Goal: Task Accomplishment & Management: Manage account settings

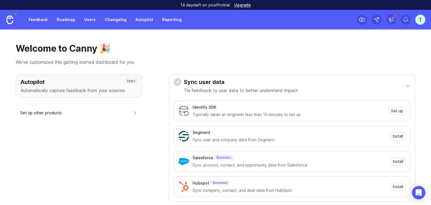
click at [416, 17] on div "t" at bounding box center [420, 20] width 10 height 10
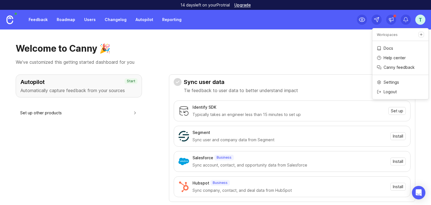
click at [91, 19] on link "Users" at bounding box center [90, 20] width 18 height 10
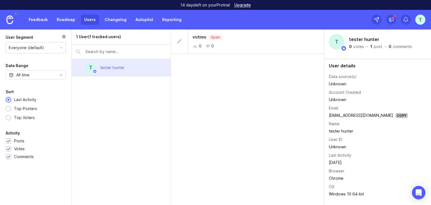
click at [44, 17] on link "Feedback" at bounding box center [38, 20] width 26 height 10
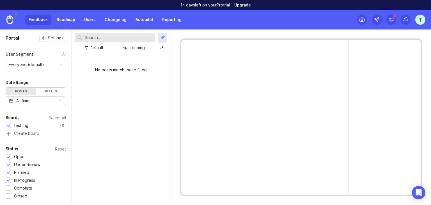
click at [87, 21] on link "Users" at bounding box center [90, 20] width 18 height 10
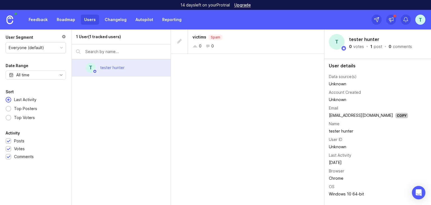
click at [418, 20] on div "t" at bounding box center [420, 20] width 10 height 10
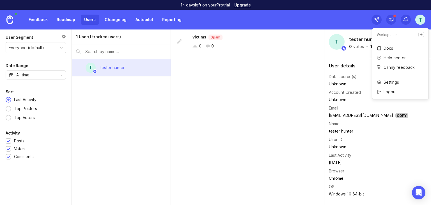
click at [392, 76] on div "Settings Logout" at bounding box center [400, 87] width 56 height 24
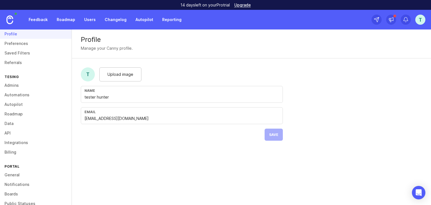
scroll to position [54, 0]
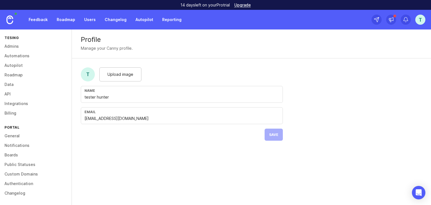
click at [15, 154] on link "Boards" at bounding box center [36, 155] width 72 height 10
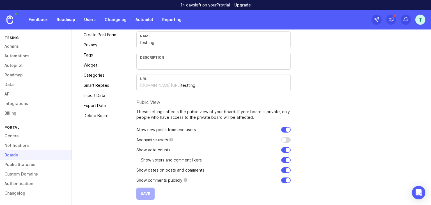
scroll to position [54, 0]
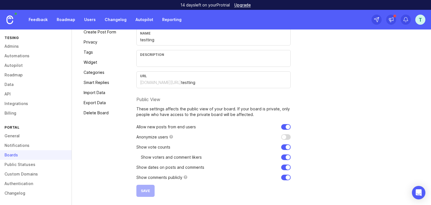
click at [98, 43] on link "Privacy" at bounding box center [99, 42] width 39 height 9
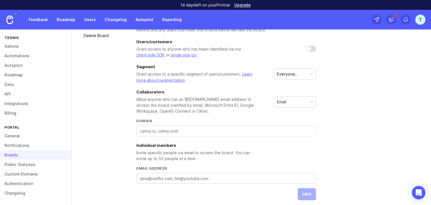
scroll to position [134, 0]
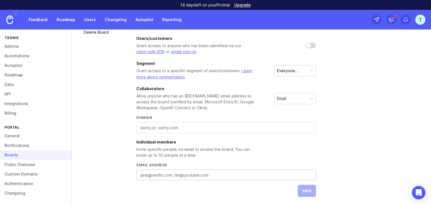
paste textarea "cyberzone649+1@gmail.com, cyberzone649+2@gmail.com, cyberzone649+3@gmail.com, c…"
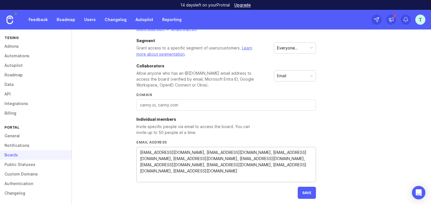
scroll to position [159, 0]
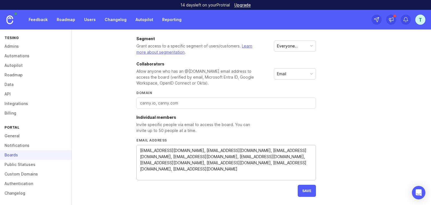
type textarea "cyberzone649+1@gmail.com, cyberzone649+2@gmail.com, cyberzone649+3@gmail.com, c…"
click at [308, 188] on span "save" at bounding box center [306, 190] width 9 height 4
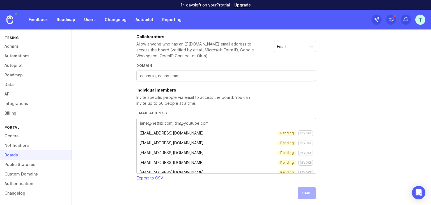
scroll to position [188, 0]
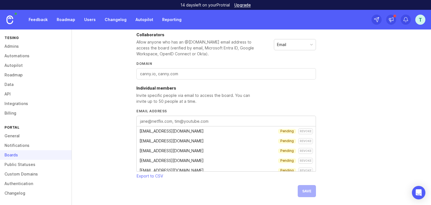
click at [201, 121] on textarea "Email address" at bounding box center [226, 121] width 172 height 6
paste textarea "[EMAIL_ADDRESS][DOMAIN_NAME], [EMAIL_ADDRESS][DOMAIN_NAME], [EMAIL_ADDRESS][DOM…"
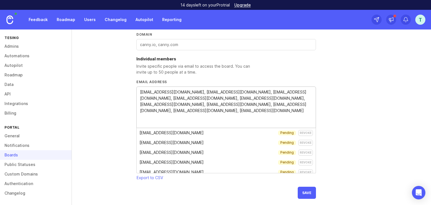
scroll to position [219, 0]
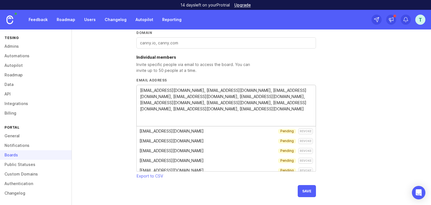
click at [304, 189] on span "save" at bounding box center [306, 191] width 9 height 4
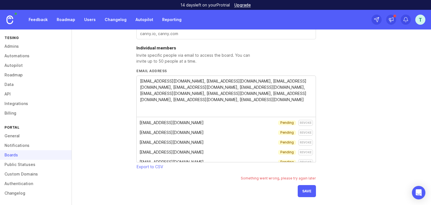
scroll to position [42, 0]
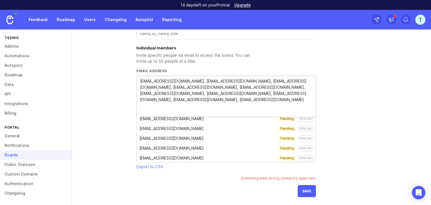
drag, startPoint x: 259, startPoint y: 105, endPoint x: 144, endPoint y: 115, distance: 115.1
click at [138, 108] on div "[EMAIL_ADDRESS][DOMAIN_NAME], [EMAIL_ADDRESS][DOMAIN_NAME], [EMAIL_ADDRESS][DOM…" at bounding box center [225, 96] width 179 height 42
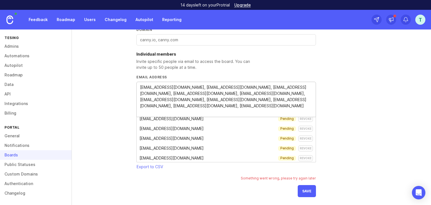
type textarea "[EMAIL_ADDRESS][DOMAIN_NAME], [EMAIL_ADDRESS][DOMAIN_NAME], [EMAIL_ADDRESS][DOM…"
click at [303, 187] on button "save" at bounding box center [307, 191] width 18 height 12
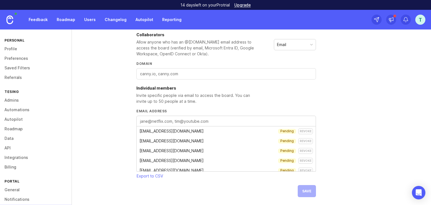
scroll to position [42, 0]
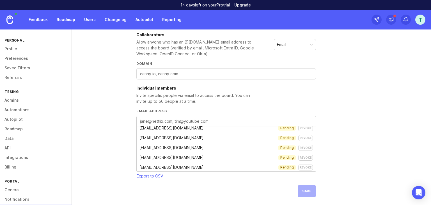
click at [190, 118] on textarea "Email address" at bounding box center [226, 121] width 172 height 6
paste textarea "[EMAIL_ADDRESS][DOMAIN_NAME], [EMAIL_ADDRESS][DOMAIN_NAME], [EMAIL_ADDRESS][DOM…"
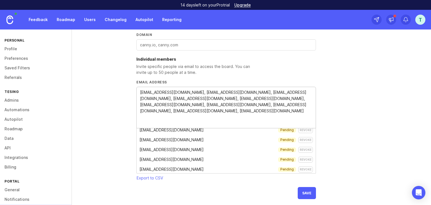
scroll to position [219, 0]
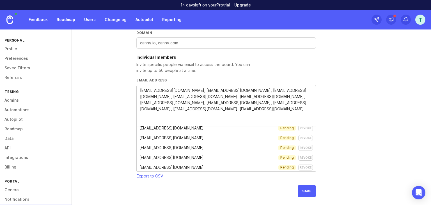
click at [310, 189] on span "save" at bounding box center [306, 191] width 9 height 4
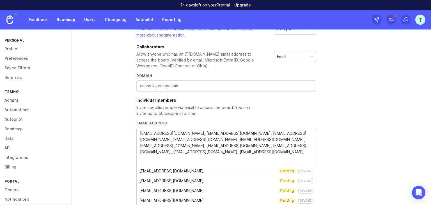
scroll to position [154, 0]
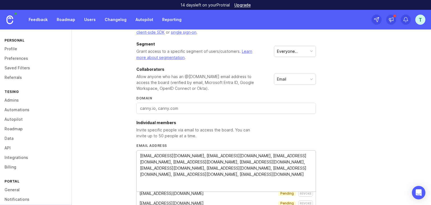
drag, startPoint x: 257, startPoint y: 178, endPoint x: 135, endPoint y: 165, distance: 123.5
click at [139, 164] on div "[EMAIL_ADDRESS][DOMAIN_NAME], [EMAIL_ADDRESS][DOMAIN_NAME], [EMAIL_ADDRESS][DOM…" at bounding box center [225, 171] width 179 height 42
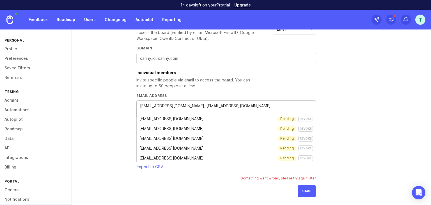
type textarea "[EMAIL_ADDRESS][DOMAIN_NAME], [EMAIL_ADDRESS][DOMAIN_NAME]"
click at [304, 187] on button "save" at bounding box center [307, 191] width 18 height 12
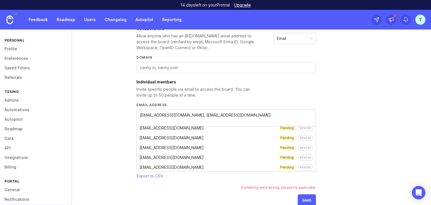
scroll to position [204, 0]
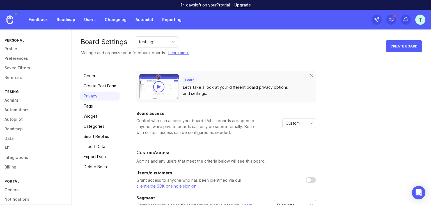
click at [15, 102] on link "Admins" at bounding box center [36, 100] width 72 height 10
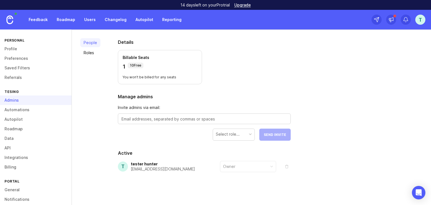
scroll to position [31, 0]
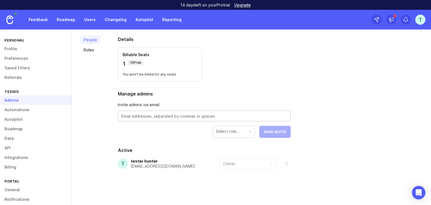
click at [174, 117] on textarea at bounding box center [203, 116] width 165 height 6
paste textarea "cyberzone649+1@gmail.com, cyberzone649+2@gmail.com, cyberzone649+3@gmail.com, c…"
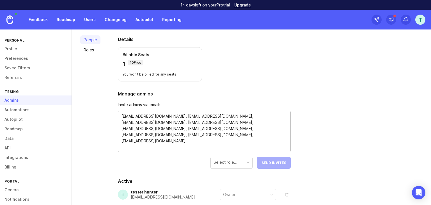
drag, startPoint x: 188, startPoint y: 143, endPoint x: 116, endPoint y: 126, distance: 73.6
click at [116, 126] on div "Details Billable Seats 1 10 Free You won't be billed for any seats Manage admin…" at bounding box center [204, 131] width 191 height 209
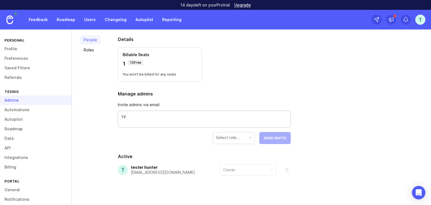
type textarea "c"
paste textarea "cyberzone649+1@gmail.com, cyberzone649+2@gmail.com, cyberzone649+3@gmail.com, c…"
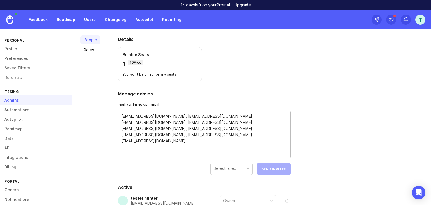
drag, startPoint x: 181, startPoint y: 143, endPoint x: 119, endPoint y: 126, distance: 64.2
click at [119, 126] on div "cyberzone649+1@gmail.com, cyberzone649+2@gmail.com, cyberzone649+3@gmail.com, c…" at bounding box center [204, 134] width 173 height 48
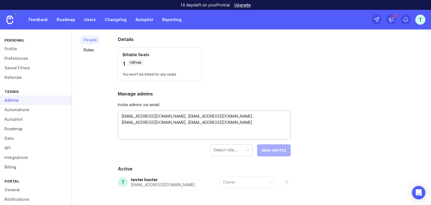
type textarea "cyberzone649+1@gmail.com, cyberzone649+2@gmail.com, cyberzone649+3@gmail.com, c…"
click at [231, 147] on div "Select role..." at bounding box center [225, 150] width 24 height 6
drag, startPoint x: 282, startPoint y: 50, endPoint x: 284, endPoint y: 56, distance: 7.0
click at [282, 50] on section "Details Billable Seats 1 10 Free You won't be billed for any seats" at bounding box center [204, 58] width 173 height 45
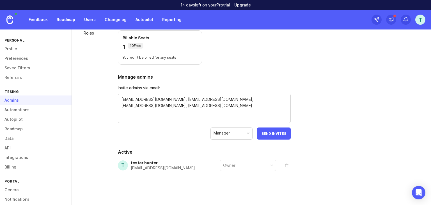
scroll to position [50, 0]
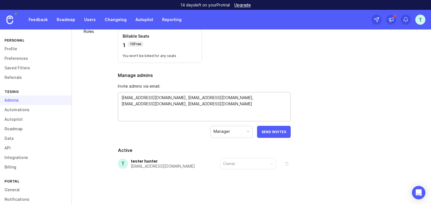
drag, startPoint x: 252, startPoint y: 107, endPoint x: 114, endPoint y: 96, distance: 139.3
click at [114, 96] on div "Details Billable Seats 1 10 Free You won't be billed for any seats Manage admin…" at bounding box center [204, 106] width 191 height 197
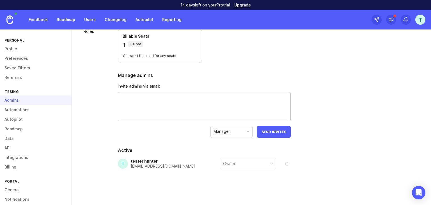
scroll to position [38, 0]
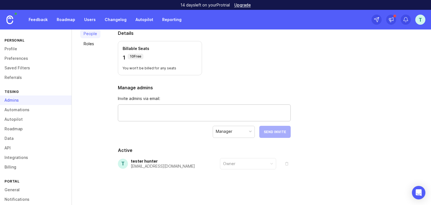
click at [178, 112] on textarea at bounding box center [203, 113] width 165 height 12
paste textarea "cyberzone649+1@gmail.com, cyberzone649+2@gmail.com"
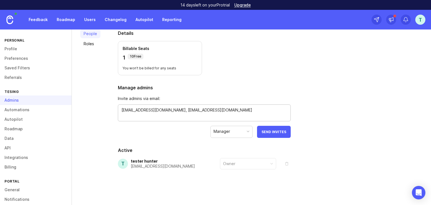
click at [251, 130] on div "Manager" at bounding box center [232, 131] width 42 height 11
click at [280, 131] on span "Send Invites" at bounding box center [273, 132] width 25 height 4
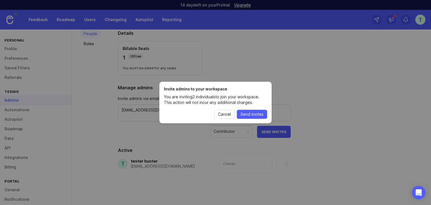
click at [225, 115] on span "Cancel" at bounding box center [224, 114] width 13 height 6
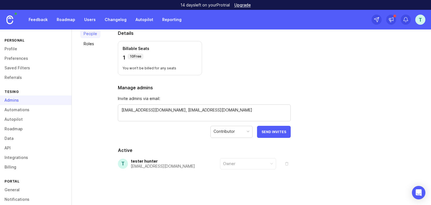
click at [242, 112] on textarea "cyberzone649+1@gmail.com, cyberzone649+2@gmail.com" at bounding box center [203, 113] width 165 height 12
click at [240, 112] on textarea "cyberzone649+1@gmail.com, cyberzone649+2@gmail.com" at bounding box center [203, 113] width 165 height 12
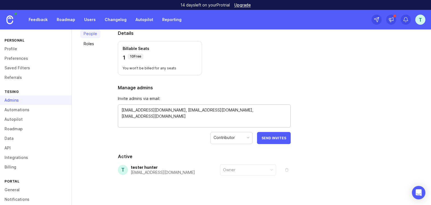
type textarea "cyberzone649+1@gmail.com, cyberzone649+2@gmail.com, cyberzone649+3@gmail.com"
click at [277, 136] on span "Send Invites" at bounding box center [273, 138] width 25 height 4
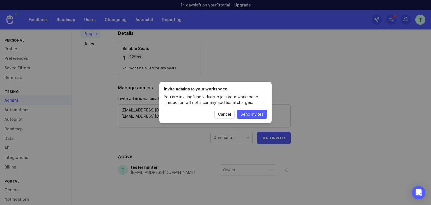
click at [226, 112] on span "Cancel" at bounding box center [224, 114] width 13 height 6
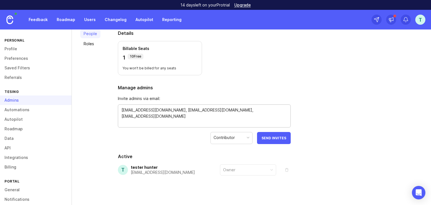
drag, startPoint x: 183, startPoint y: 116, endPoint x: 116, endPoint y: 103, distance: 67.7
click at [116, 103] on div "Details Billable Seats 1 10 Free You won't be billed for any seats Manage admin…" at bounding box center [204, 116] width 191 height 190
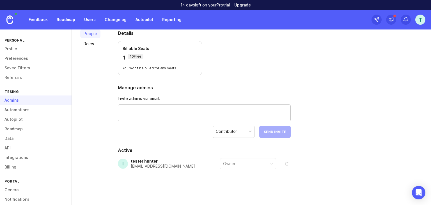
paste textarea "cyberzone649+1@gmail.com, cyberzone649+2@gmail.com, cyberzone649+3@gmail.com, c…"
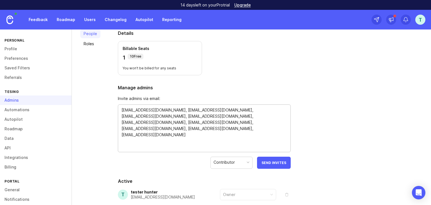
type textarea "cyberzone649+1@gmail.com, cyberzone649+2@gmail.com, cyberzone649+3@gmail.com, c…"
click at [274, 162] on span "Send Invites" at bounding box center [273, 162] width 25 height 4
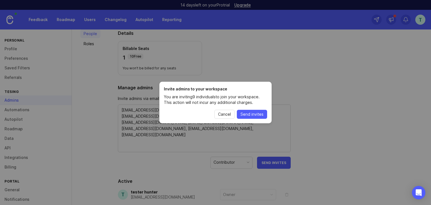
click at [223, 112] on span "Cancel" at bounding box center [224, 114] width 13 height 6
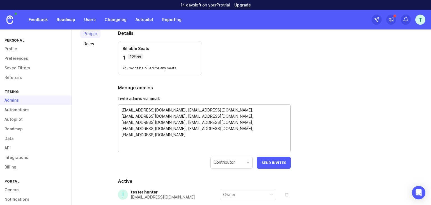
drag, startPoint x: 190, startPoint y: 138, endPoint x: 115, endPoint y: 106, distance: 81.7
click at [115, 106] on div "Details Billable Seats 1 10 Free You won't be billed for any seats Manage admin…" at bounding box center [204, 128] width 191 height 215
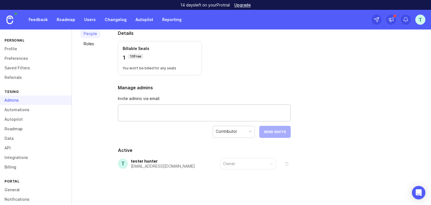
paste textarea "cyberzone649+1@gmail.com, cyberzone649+2@gmail.com, cyberzone649+3@gmail.com, c…"
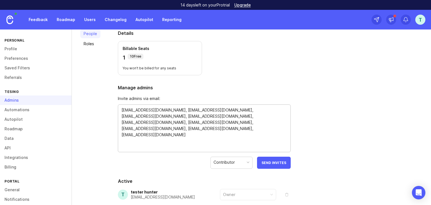
click at [191, 137] on textarea "cyberzone649+1@gmail.com, cyberzone649+2@gmail.com, cyberzone649+3@gmail.com, c…" at bounding box center [203, 128] width 165 height 43
click at [182, 136] on textarea "cyberzone649+1@gmail.com, cyberzone649+2@gmail.com, cyberzone649+3@gmail.com, c…" at bounding box center [203, 128] width 165 height 43
paste textarea "[EMAIL_ADDRESS][DOMAIN_NAME], [EMAIL_ADDRESS][DOMAIN_NAME], [EMAIL_ADDRESS][DOM…"
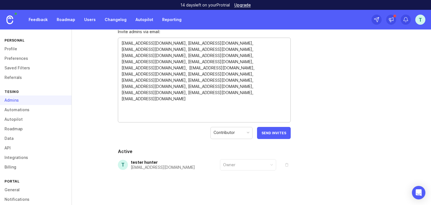
scroll to position [105, 0]
click at [276, 134] on button "Send Invites" at bounding box center [274, 132] width 34 height 12
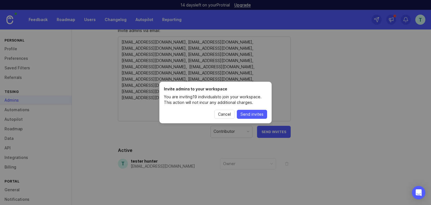
click at [226, 114] on span "Cancel" at bounding box center [224, 114] width 13 height 6
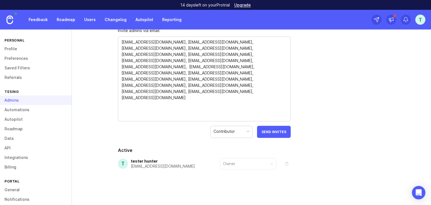
click at [184, 100] on textarea "cyberzone649+1@gmail.com, cyberzone649+2@gmail.com, cyberzone649+3@gmail.com, c…" at bounding box center [203, 79] width 165 height 80
paste textarea "cyberzone649+20@gmail.com, cyberzone649+21@gmail.com, cyberzone649+22@gmail.com…"
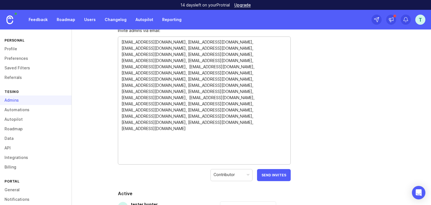
click at [287, 174] on button "Send Invites" at bounding box center [274, 175] width 34 height 12
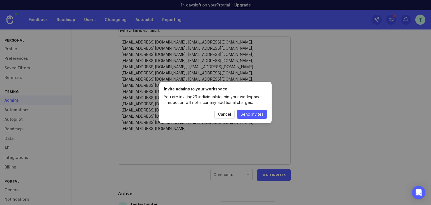
click at [226, 114] on span "Cancel" at bounding box center [224, 114] width 13 height 6
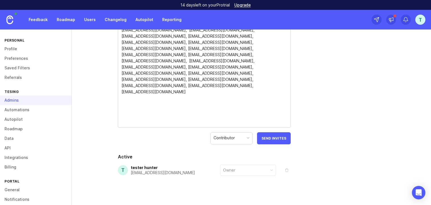
scroll to position [143, 0]
click at [181, 91] on textarea "cyberzone649+1@gmail.com, cyberzone649+2@gmail.com, cyberzone649+3@gmail.com, c…" at bounding box center [203, 62] width 165 height 123
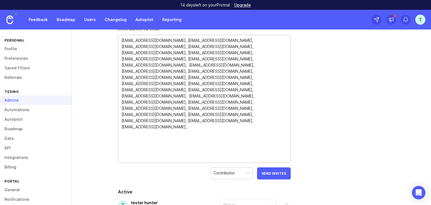
scroll to position [105, 0]
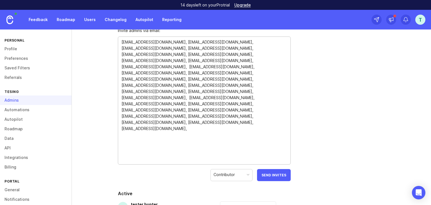
paste textarea "cyberzone649+30@gmail.com, cyberzone649+31@gmail.com, cyberzone649+32@gmail.com…"
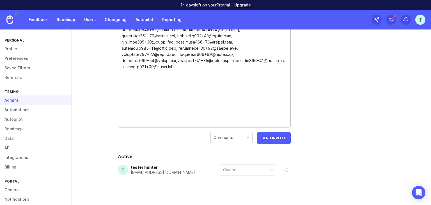
scroll to position [186, 0]
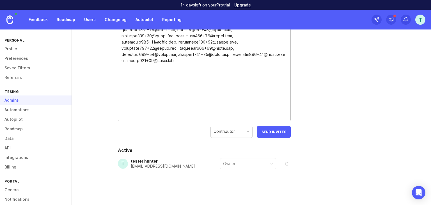
click at [268, 134] on button "Send Invites" at bounding box center [274, 132] width 34 height 12
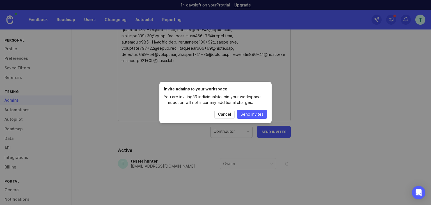
click at [228, 115] on span "Cancel" at bounding box center [224, 114] width 13 height 6
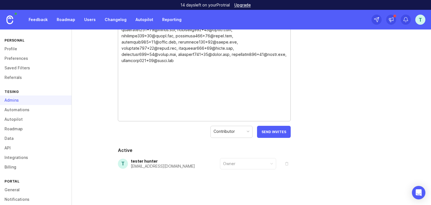
click at [190, 82] on textarea at bounding box center [203, 39] width 165 height 160
click at [180, 77] on textarea at bounding box center [203, 39] width 165 height 160
paste textarea "cyberzone649+40@gmail.com, cyberzone649+41@gmail.com, cyberzone649+42@gmail.com…"
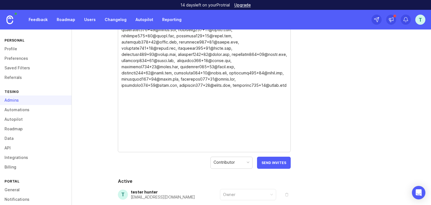
click at [276, 162] on span "Send Invites" at bounding box center [273, 162] width 25 height 4
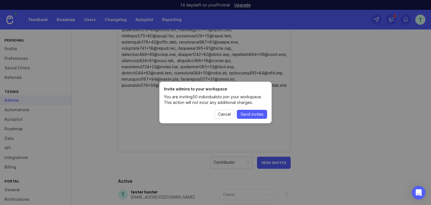
click at [227, 113] on span "Cancel" at bounding box center [224, 114] width 13 height 6
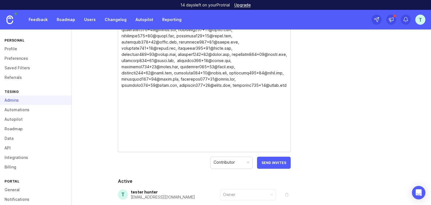
click at [268, 161] on span "Send Invites" at bounding box center [273, 162] width 25 height 4
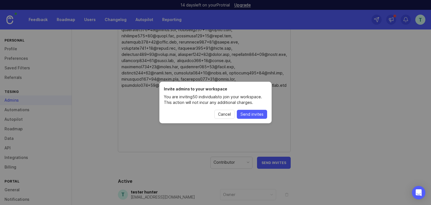
click at [250, 112] on span "Send invites" at bounding box center [251, 114] width 23 height 6
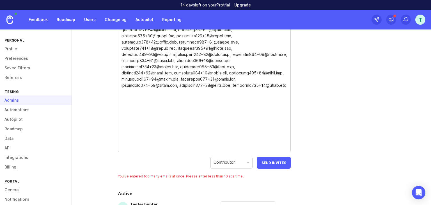
click at [238, 161] on div "Contributor" at bounding box center [232, 162] width 42 height 11
click at [266, 123] on textarea at bounding box center [203, 54] width 165 height 191
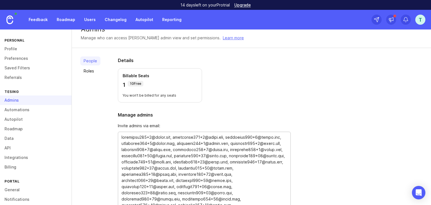
scroll to position [4, 0]
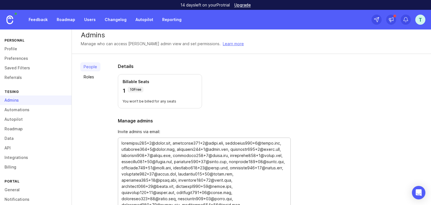
drag, startPoint x: 241, startPoint y: 68, endPoint x: 118, endPoint y: 175, distance: 163.4
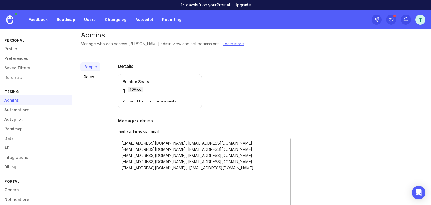
type textarea "cyberzone649+1@gmail.com, cyberzone649+2@gmail.com, cyberzone649+3@gmail.com, c…"
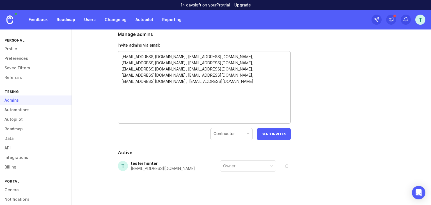
scroll to position [93, 0]
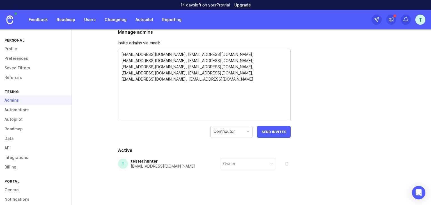
click at [305, 132] on div "People Roles Details Billable Seats 1 10 Free You won't be billed for any seats…" at bounding box center [251, 85] width 359 height 240
click at [283, 132] on span "Send Invites" at bounding box center [273, 132] width 25 height 4
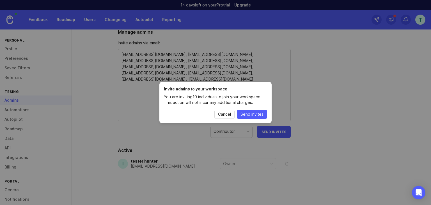
click at [258, 116] on span "Send invites" at bounding box center [251, 114] width 23 height 6
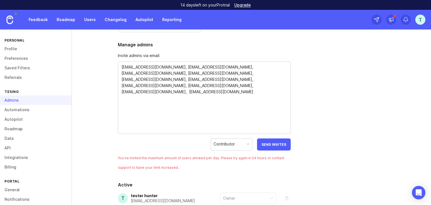
scroll to position [115, 0]
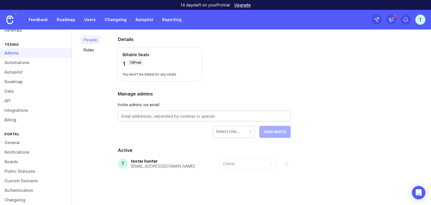
scroll to position [54, 0]
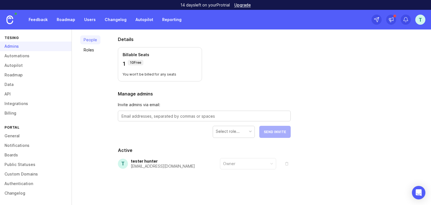
click at [15, 153] on link "Boards" at bounding box center [36, 155] width 72 height 10
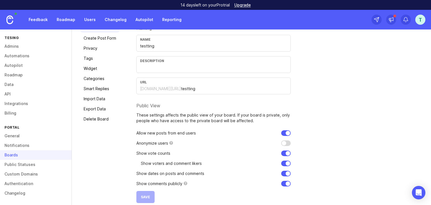
scroll to position [54, 0]
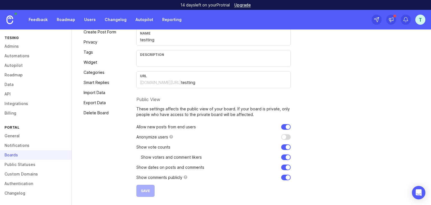
click at [99, 42] on link "Privacy" at bounding box center [99, 42] width 39 height 9
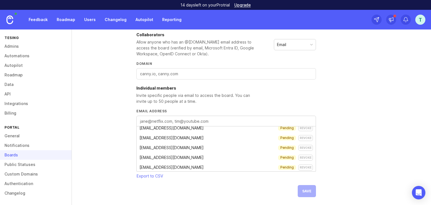
scroll to position [42, 0]
click at [300, 164] on div "revoke" at bounding box center [305, 167] width 15 height 6
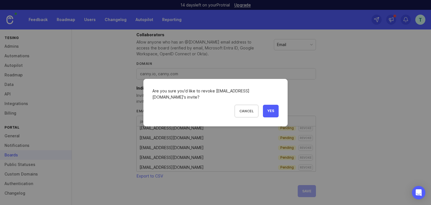
click at [271, 112] on span "Yes" at bounding box center [270, 111] width 7 height 5
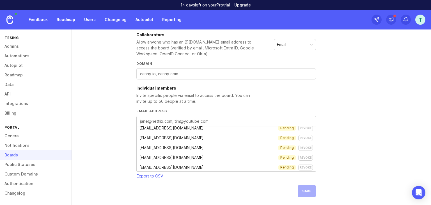
click at [299, 164] on div "revoke" at bounding box center [305, 167] width 15 height 6
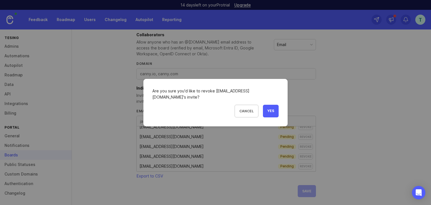
scroll to position [33, 0]
click at [271, 111] on span "Yes" at bounding box center [270, 111] width 7 height 5
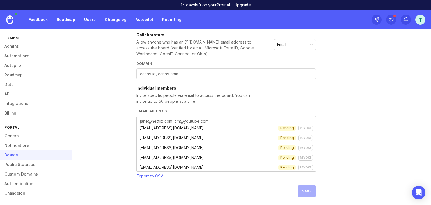
click at [303, 164] on div "revoke" at bounding box center [305, 167] width 15 height 6
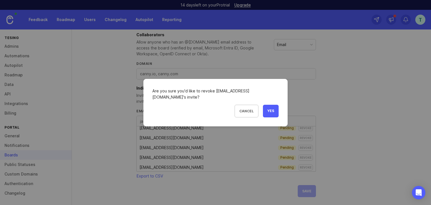
click at [272, 111] on span "Yes" at bounding box center [270, 111] width 7 height 5
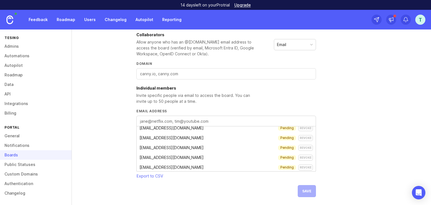
click at [300, 167] on div "revoke" at bounding box center [305, 167] width 15 height 6
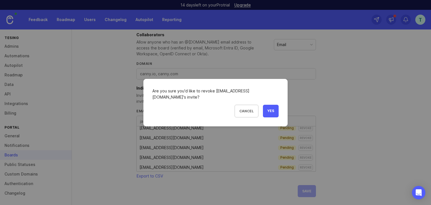
scroll to position [23, 0]
click at [270, 116] on button "Yes" at bounding box center [271, 111] width 16 height 13
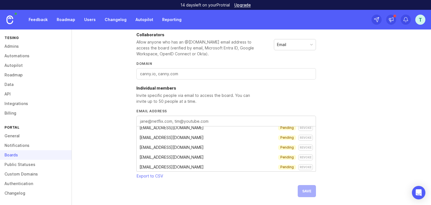
click at [301, 164] on div "revoke" at bounding box center [305, 167] width 15 height 6
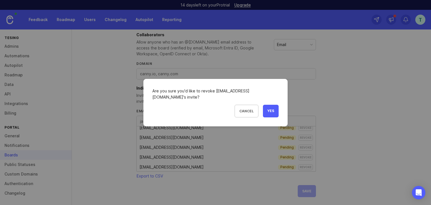
click at [274, 113] on span "Yes" at bounding box center [270, 111] width 7 height 5
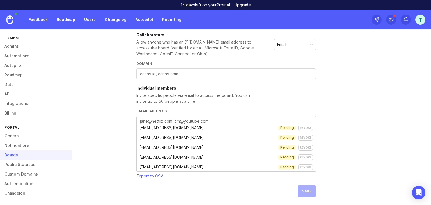
click at [300, 164] on div "revoke" at bounding box center [305, 167] width 15 height 6
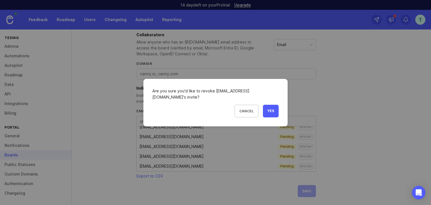
scroll to position [13, 0]
click at [271, 114] on button "Yes" at bounding box center [271, 111] width 16 height 13
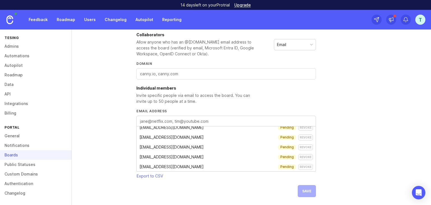
click at [301, 168] on div "revoke" at bounding box center [305, 167] width 15 height 6
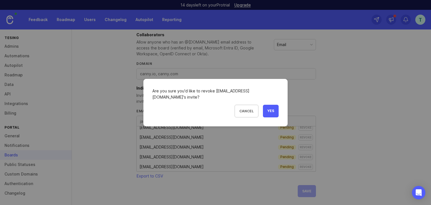
click at [271, 110] on span "Yes" at bounding box center [270, 111] width 7 height 5
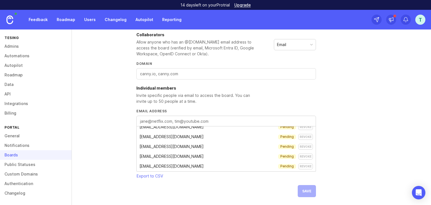
scroll to position [3, 0]
click at [298, 166] on div "revoke" at bounding box center [305, 167] width 15 height 6
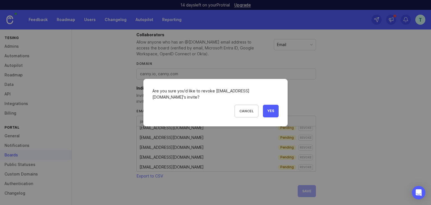
click at [266, 113] on button "Yes" at bounding box center [271, 111] width 16 height 13
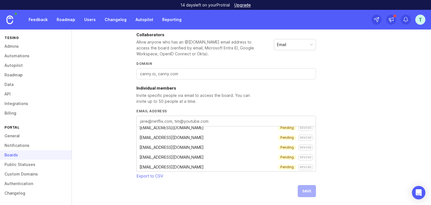
click at [298, 166] on div "revoke" at bounding box center [305, 167] width 15 height 6
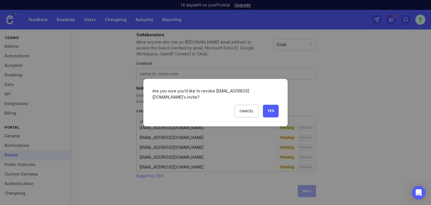
click at [261, 107] on div "Cancel Yes" at bounding box center [215, 111] width 126 height 13
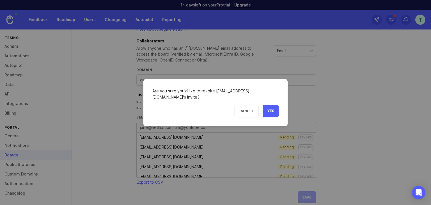
click at [269, 110] on span "Yes" at bounding box center [270, 111] width 7 height 5
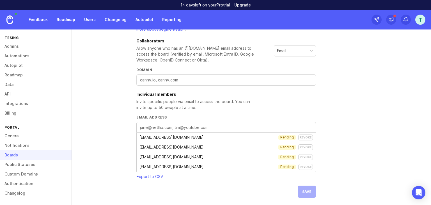
click at [302, 162] on div "cyberzone649+4@gmail.com Pending revoke" at bounding box center [226, 167] width 179 height 10
click at [302, 164] on div "revoke" at bounding box center [305, 167] width 15 height 6
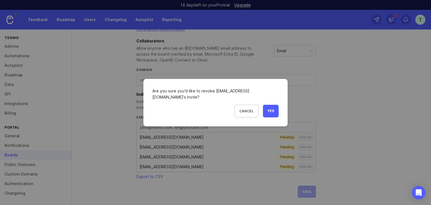
click at [273, 109] on span "Yes" at bounding box center [270, 111] width 7 height 5
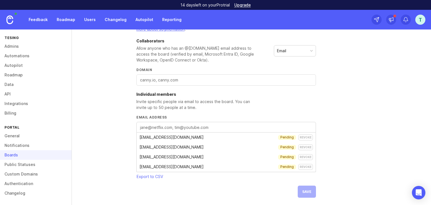
click at [303, 145] on div "revoke" at bounding box center [305, 147] width 15 height 6
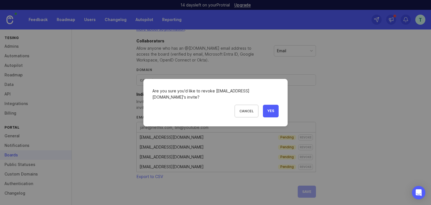
scroll to position [172, 0]
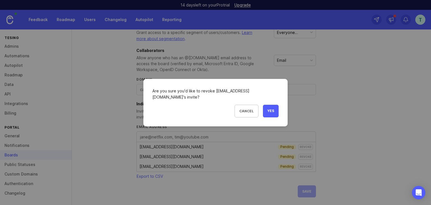
click at [269, 105] on button "Yes" at bounding box center [271, 111] width 16 height 13
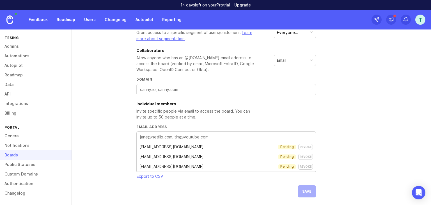
click at [305, 146] on div "revoke" at bounding box center [305, 147] width 15 height 6
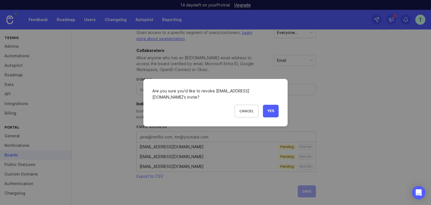
scroll to position [163, 0]
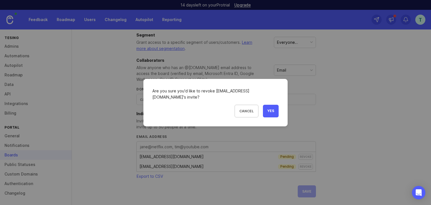
click at [268, 106] on button "Yes" at bounding box center [271, 111] width 16 height 13
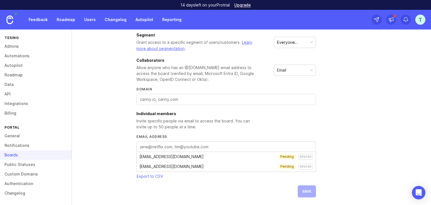
click at [302, 155] on div "revoke" at bounding box center [305, 157] width 15 height 6
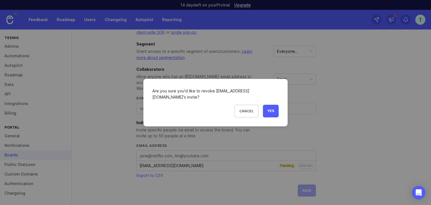
scroll to position [153, 0]
click at [270, 114] on button "Yes" at bounding box center [271, 111] width 16 height 13
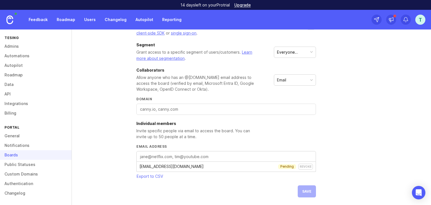
click at [306, 166] on div "revoke" at bounding box center [305, 167] width 15 height 6
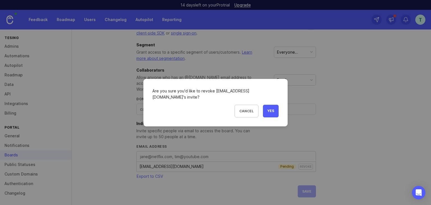
click at [271, 109] on span "Yes" at bounding box center [270, 111] width 7 height 5
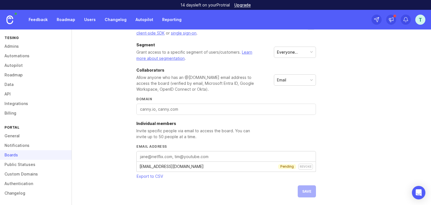
scroll to position [134, 0]
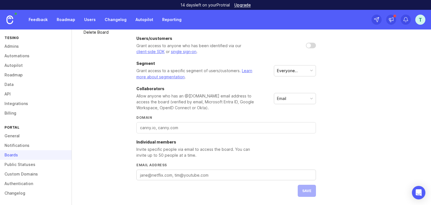
click at [194, 175] on textarea "Email address" at bounding box center [226, 175] width 172 height 6
paste textarea "cyberzone649+1@gmail.com, cyberzone649+2@gmail.com, cyberzone649+3@gmail.com, c…"
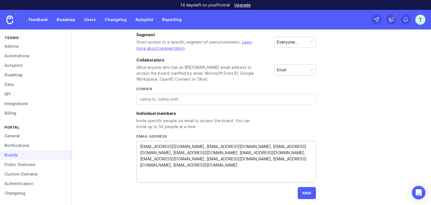
scroll to position [165, 0]
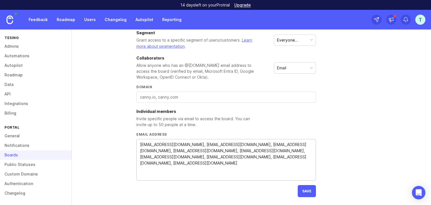
type textarea "cyberzone649+1@gmail.com, cyberzone649+2@gmail.com, cyberzone649+3@gmail.com, c…"
click at [307, 189] on span "save" at bounding box center [306, 191] width 9 height 4
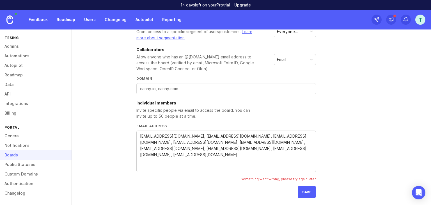
scroll to position [174, 0]
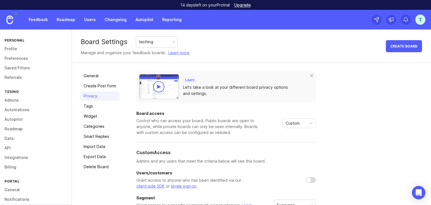
scroll to position [42, 0]
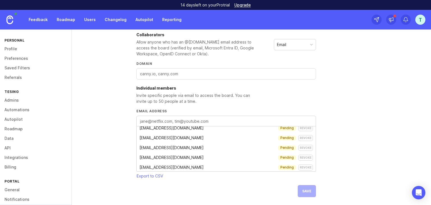
click at [179, 73] on input "Domain" at bounding box center [226, 74] width 172 height 6
paste input "cyberzone649+10gmail.com, cyberzone649+11gmail.com, cyberzone649+12gmail.com, c…"
type input "cyberzone649+10gmail.com, cyberzone649+11gmail.com, cyberzone649+12gmail.com, c…"
click at [199, 75] on input "cyberzone649+10gmail.com, cyberzone649+11gmail.com, cyberzone649+12gmail.com, c…" at bounding box center [226, 74] width 172 height 6
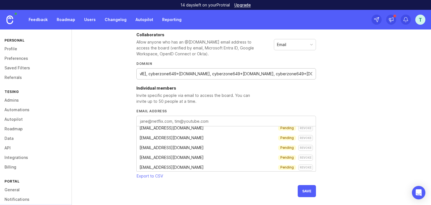
click at [199, 75] on input "cyberzone649+10gmail.com, cyberzone649+11gmail.com, cyberzone649+12gmail.com, c…" at bounding box center [226, 74] width 172 height 6
click at [180, 119] on textarea "Email address" at bounding box center [226, 121] width 172 height 6
paste textarea "cyberzone649+10@gmail.com, cyberzone649+11@gmail.com, cyberzone649+12@gmail.com…"
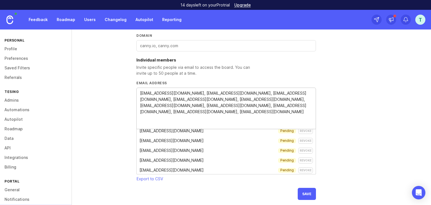
scroll to position [219, 0]
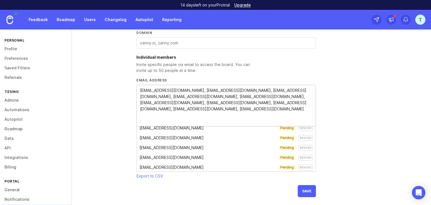
type textarea "cyberzone649+10@gmail.com, cyberzone649+11@gmail.com, cyberzone649+12@gmail.com…"
click at [308, 192] on span "save" at bounding box center [306, 191] width 9 height 4
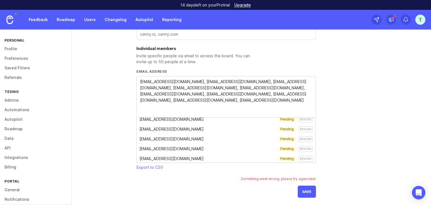
scroll to position [228, 0]
click at [305, 187] on button "save" at bounding box center [307, 191] width 18 height 12
click at [363, 126] on div "Learn Let's take a look at your different board privacy options and settings. B…" at bounding box center [279, 20] width 286 height 354
click at [309, 191] on span "save" at bounding box center [306, 191] width 9 height 4
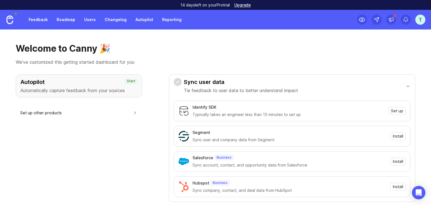
click at [415, 18] on div "t" at bounding box center [420, 20] width 10 height 10
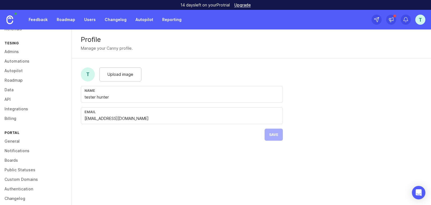
scroll to position [54, 0]
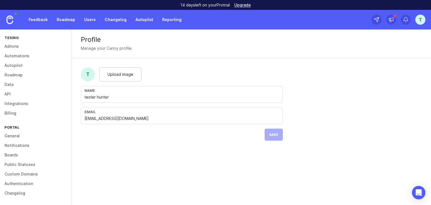
click at [14, 151] on link "Boards" at bounding box center [36, 155] width 72 height 10
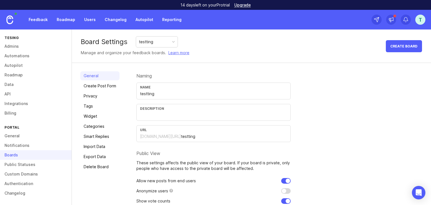
click at [95, 98] on link "Privacy" at bounding box center [99, 95] width 39 height 9
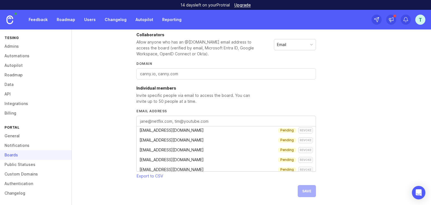
scroll to position [42, 0]
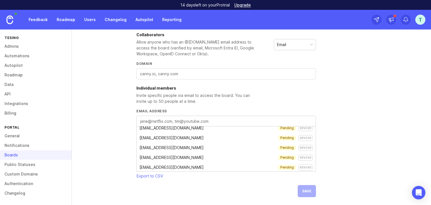
click at [152, 173] on span "Export to CSV" at bounding box center [150, 176] width 26 height 6
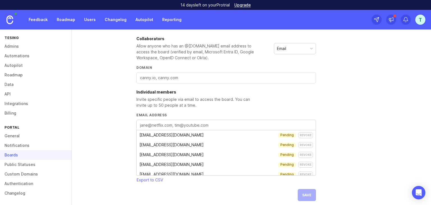
scroll to position [188, 0]
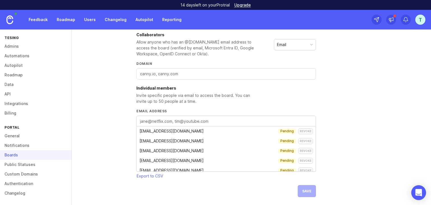
click at [413, 186] on div "Open Intercom Messenger" at bounding box center [418, 192] width 15 height 15
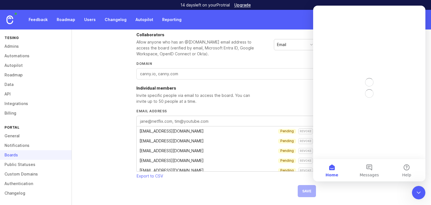
scroll to position [0, 0]
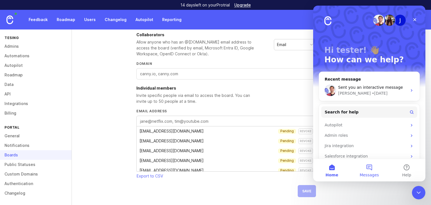
click at [363, 168] on button "Messages" at bounding box center [368, 170] width 37 height 22
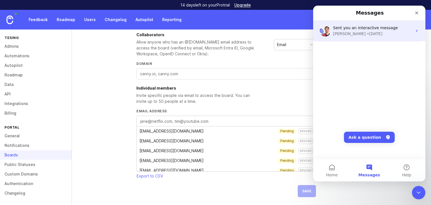
click at [367, 34] on div "• [DATE]" at bounding box center [375, 34] width 16 height 6
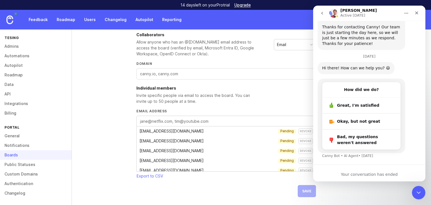
scroll to position [149, 0]
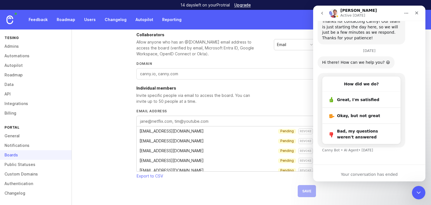
click at [320, 14] on icon "go back" at bounding box center [322, 13] width 4 height 4
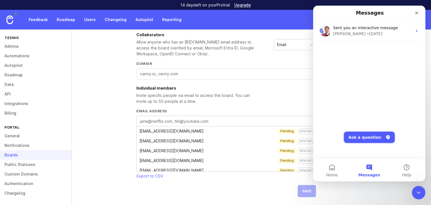
click at [370, 140] on button "Ask a question" at bounding box center [369, 137] width 51 height 11
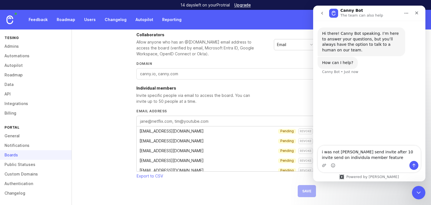
type textarea "i was not abe tyo send invite after 10 invite send on individula member feature"
click at [413, 164] on icon "Send a message…" at bounding box center [413, 166] width 3 height 4
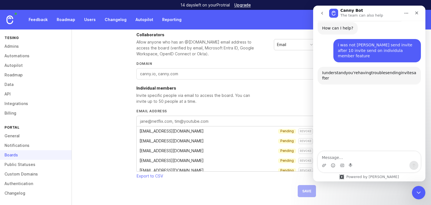
scroll to position [54, 0]
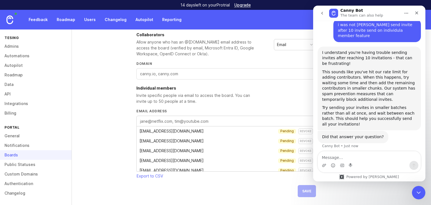
click at [358, 155] on textarea "Message…" at bounding box center [369, 156] width 103 height 10
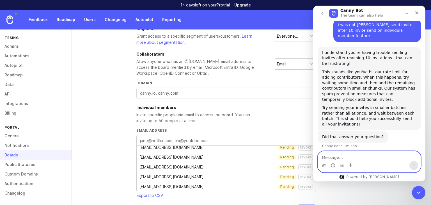
scroll to position [113, 0]
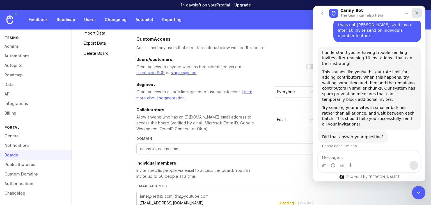
click at [417, 16] on div "Close" at bounding box center [416, 13] width 10 height 10
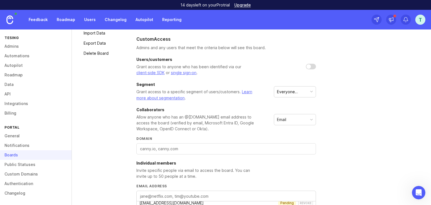
scroll to position [53, 0]
click at [420, 17] on div "t" at bounding box center [420, 20] width 10 height 10
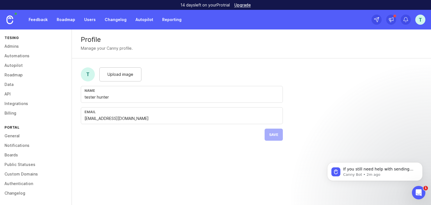
scroll to position [82, 0]
click at [390, 171] on span "If you still need help with sending invites or have any other questions, I'm he…" at bounding box center [378, 180] width 71 height 27
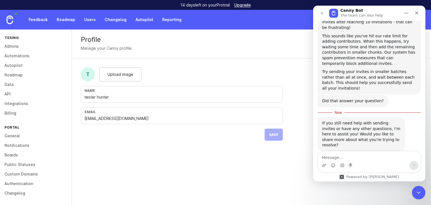
scroll to position [91, 0]
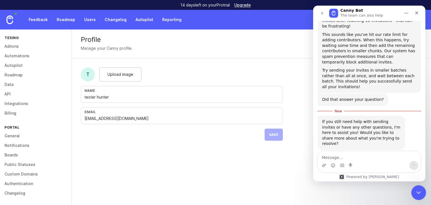
click at [420, 189] on icon "Close Intercom Messenger" at bounding box center [417, 191] width 7 height 7
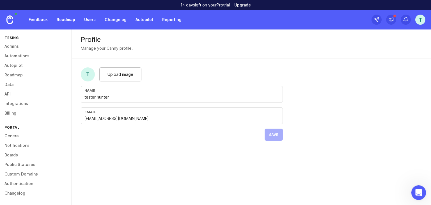
click at [418, 188] on icon "Open Intercom Messenger" at bounding box center [417, 191] width 9 height 9
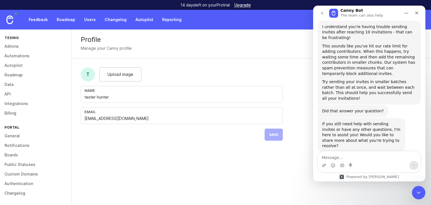
scroll to position [82, 0]
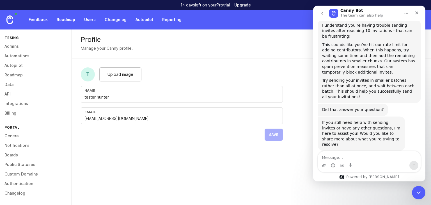
drag, startPoint x: 179, startPoint y: 146, endPoint x: 174, endPoint y: 147, distance: 4.9
click at [179, 147] on form "t Upload image Name tester hunter Email yebel23365@aupvs.com Save" at bounding box center [182, 103] width 220 height 91
click at [10, 93] on link "API" at bounding box center [36, 94] width 72 height 10
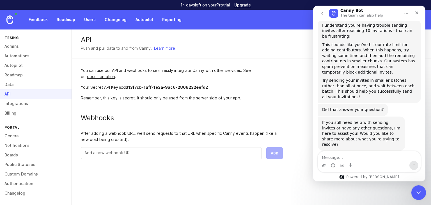
click at [419, 190] on icon "Close Intercom Messenger" at bounding box center [417, 191] width 7 height 7
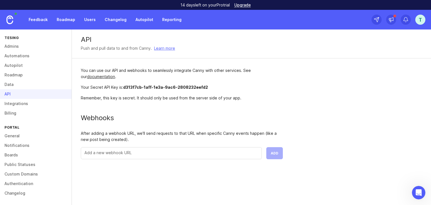
click at [416, 19] on div "t" at bounding box center [420, 20] width 10 height 10
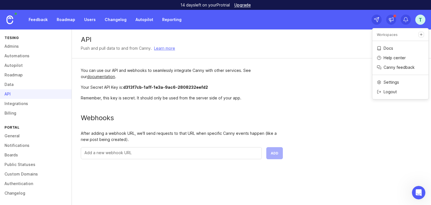
drag, startPoint x: 313, startPoint y: 92, endPoint x: 280, endPoint y: 118, distance: 41.6
click at [313, 92] on div "API Push and pull data to and from Canny. Learn more You can use our API and we…" at bounding box center [251, 98] width 359 height 139
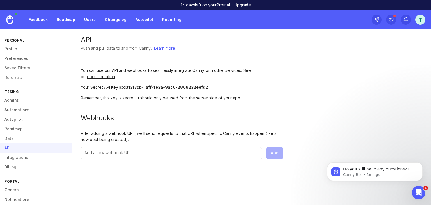
click at [18, 99] on link "Admins" at bounding box center [36, 100] width 72 height 10
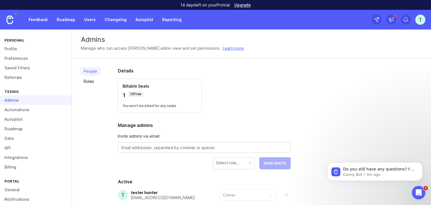
click at [11, 100] on div "Admins" at bounding box center [36, 100] width 72 height 10
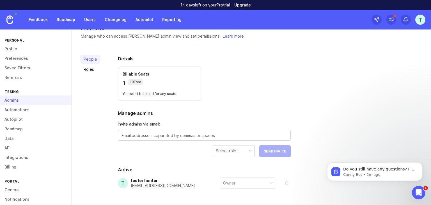
scroll to position [31, 0]
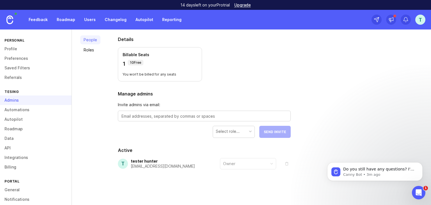
click at [417, 16] on div "t" at bounding box center [420, 20] width 10 height 10
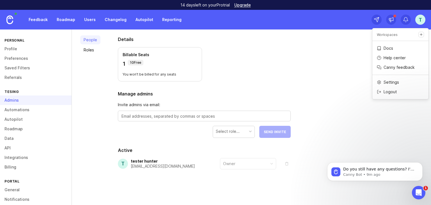
click at [418, 18] on div "t" at bounding box center [420, 20] width 10 height 10
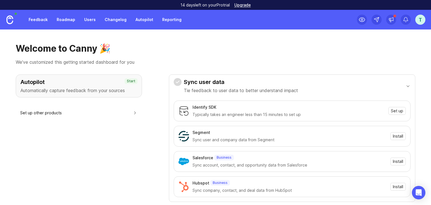
click at [91, 19] on link "Users" at bounding box center [90, 20] width 18 height 10
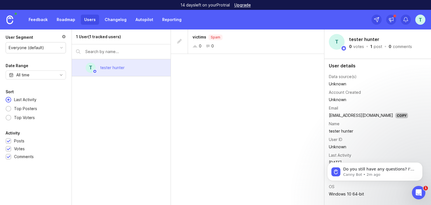
click at [420, 17] on div "t" at bounding box center [420, 20] width 10 height 10
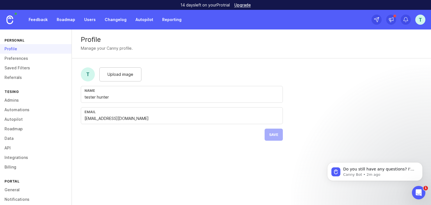
click at [15, 102] on link "Admins" at bounding box center [36, 100] width 72 height 10
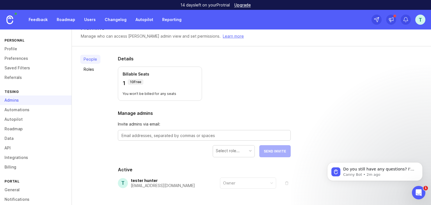
scroll to position [31, 0]
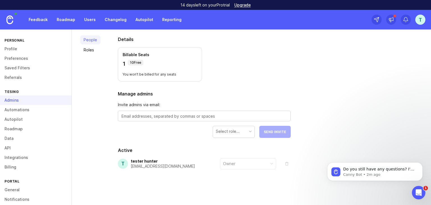
click at [421, 17] on div "t" at bounding box center [420, 20] width 10 height 10
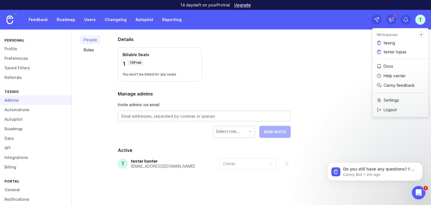
click at [389, 42] on p "tesing" at bounding box center [388, 43] width 11 height 6
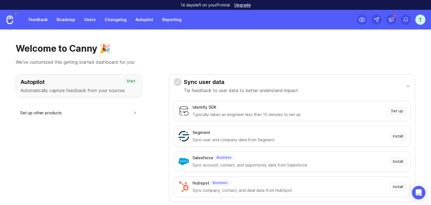
click at [39, 19] on link "Feedback" at bounding box center [38, 20] width 26 height 10
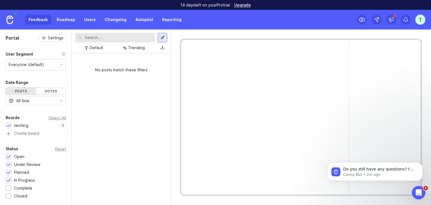
click at [68, 23] on link "Roadmap" at bounding box center [65, 20] width 25 height 10
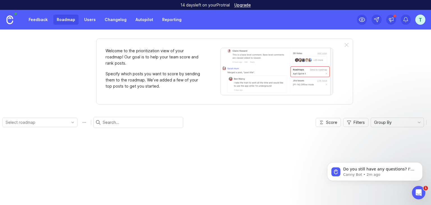
click at [86, 22] on link "Users" at bounding box center [90, 20] width 18 height 10
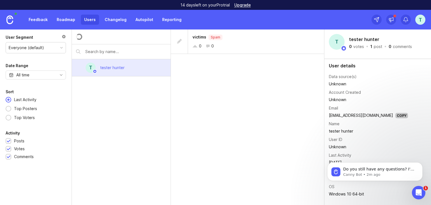
click at [118, 20] on link "Changelog" at bounding box center [115, 20] width 29 height 10
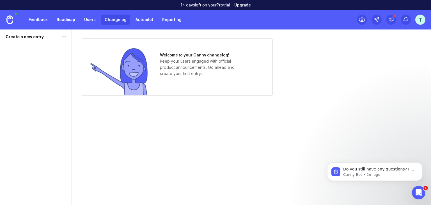
click at [149, 20] on link "Autopilot" at bounding box center [144, 20] width 24 height 10
click at [171, 19] on link "Reporting" at bounding box center [172, 20] width 26 height 10
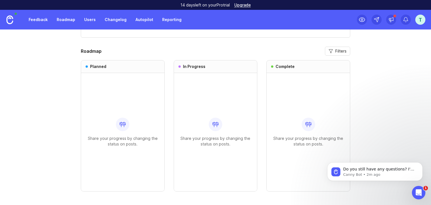
scroll to position [486, 0]
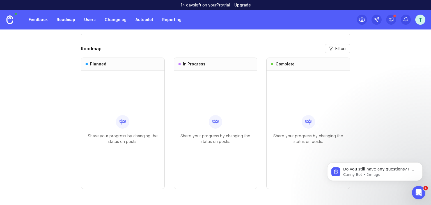
click at [416, 17] on div "t" at bounding box center [420, 20] width 10 height 10
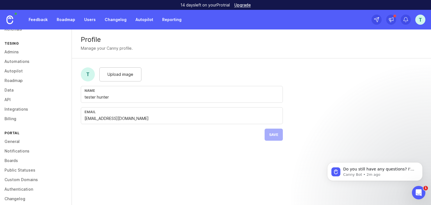
scroll to position [54, 0]
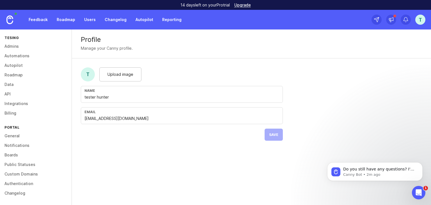
click at [16, 136] on link "General" at bounding box center [36, 136] width 72 height 10
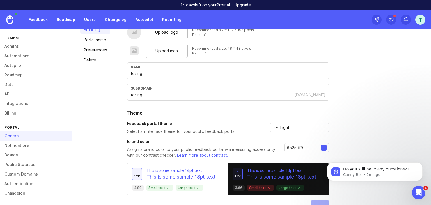
scroll to position [19, 0]
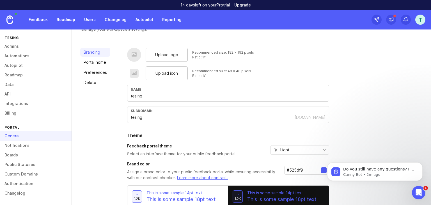
click at [12, 151] on link "Boards" at bounding box center [36, 155] width 72 height 10
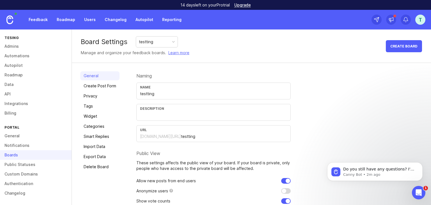
click at [152, 43] on div "testting" at bounding box center [146, 42] width 14 height 6
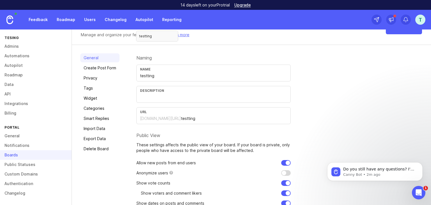
scroll to position [16, 0]
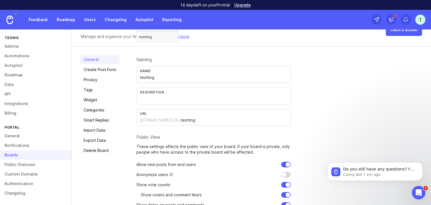
click at [20, 139] on link "General" at bounding box center [36, 136] width 72 height 10
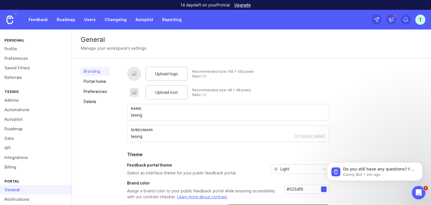
click at [20, 100] on link "Admins" at bounding box center [36, 100] width 72 height 10
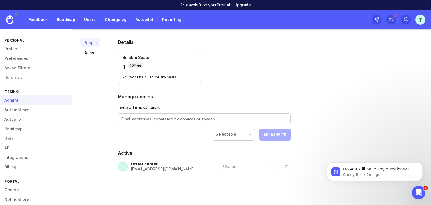
scroll to position [31, 0]
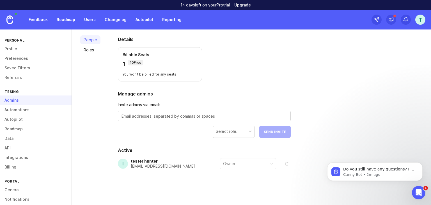
click at [418, 17] on div "t" at bounding box center [420, 20] width 10 height 10
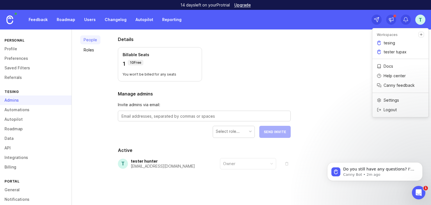
click at [395, 50] on p "tester tupax" at bounding box center [394, 52] width 23 height 6
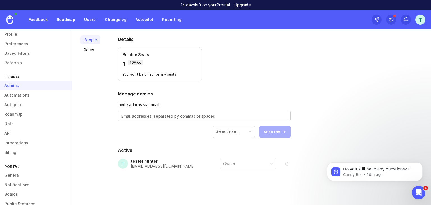
scroll to position [54, 0]
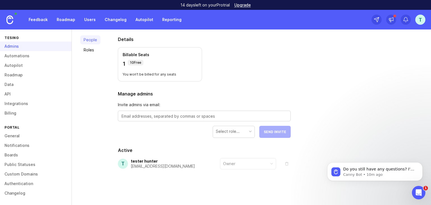
click at [28, 154] on link "Boards" at bounding box center [36, 155] width 72 height 10
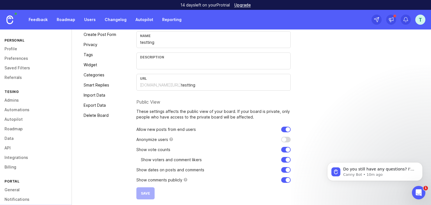
scroll to position [54, 0]
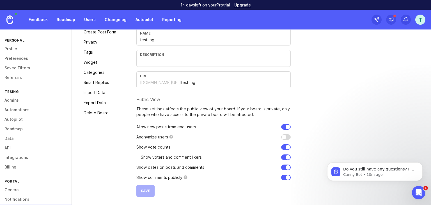
click at [21, 103] on link "Admins" at bounding box center [36, 100] width 72 height 10
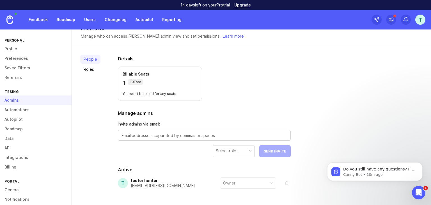
scroll to position [31, 0]
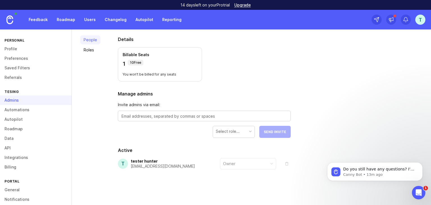
click at [160, 120] on div at bounding box center [204, 115] width 173 height 11
click at [161, 120] on div at bounding box center [204, 115] width 173 height 11
drag, startPoint x: 161, startPoint y: 120, endPoint x: 183, endPoint y: 183, distance: 66.2
click at [162, 120] on div at bounding box center [204, 115] width 173 height 11
paste textarea "pahip60722@erynka.com"
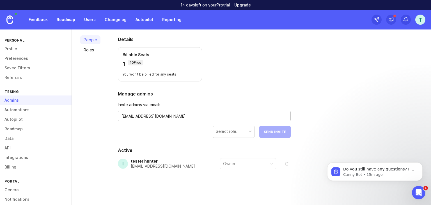
type textarea "[EMAIL_ADDRESS][DOMAIN_NAME]"
click at [231, 134] on div "Select role..." at bounding box center [228, 131] width 24 height 6
click at [232, 133] on div "Contributor" at bounding box center [226, 131] width 21 height 6
click at [273, 134] on button "Send Invite" at bounding box center [274, 132] width 31 height 12
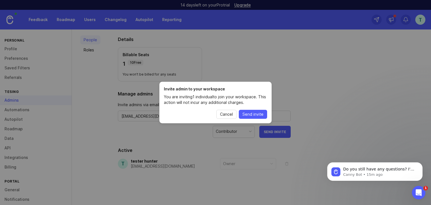
click at [251, 113] on span "Send invite" at bounding box center [252, 114] width 21 height 6
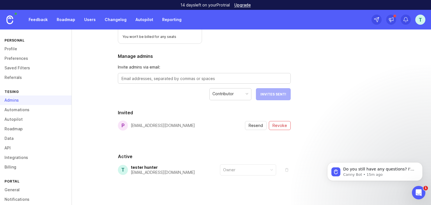
scroll to position [75, 0]
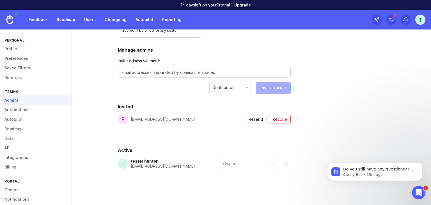
click at [260, 120] on span "Resend" at bounding box center [255, 119] width 14 height 6
click at [35, 102] on div "Admins" at bounding box center [36, 100] width 72 height 10
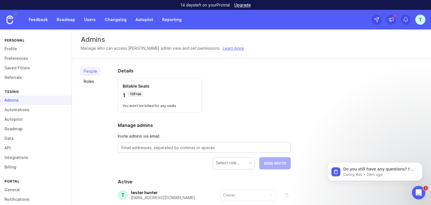
click at [27, 98] on div "Admins" at bounding box center [36, 100] width 72 height 10
click at [26, 99] on div "Admins" at bounding box center [36, 100] width 72 height 10
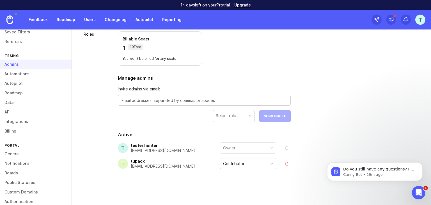
scroll to position [37, 0]
click at [5, 169] on link "Boards" at bounding box center [36, 172] width 72 height 10
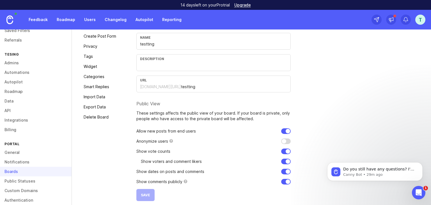
scroll to position [54, 0]
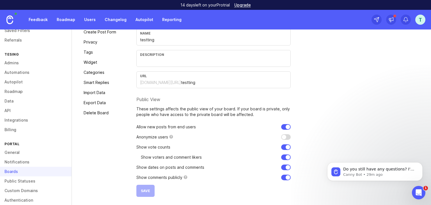
click at [102, 45] on link "Privacy" at bounding box center [99, 42] width 39 height 9
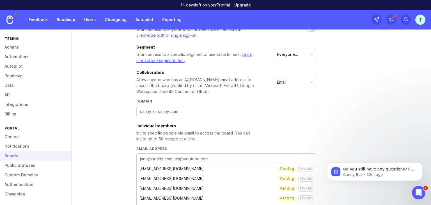
scroll to position [54, 0]
click at [18, 155] on div "Boards" at bounding box center [36, 155] width 72 height 10
click at [22, 151] on div "Boards" at bounding box center [36, 155] width 72 height 10
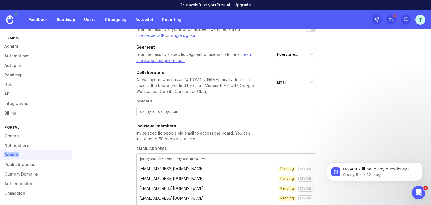
click at [22, 153] on div "Boards" at bounding box center [36, 155] width 72 height 10
drag, startPoint x: 22, startPoint y: 154, endPoint x: 34, endPoint y: 151, distance: 13.1
click at [22, 154] on div "Boards" at bounding box center [36, 155] width 72 height 10
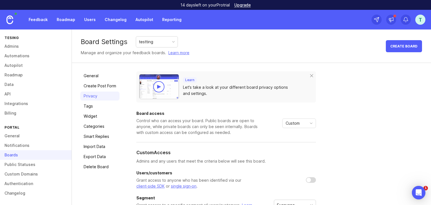
click at [153, 46] on div "testting" at bounding box center [157, 41] width 42 height 11
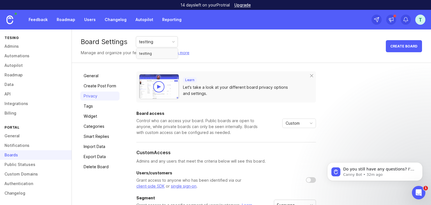
click at [153, 46] on div "testting" at bounding box center [157, 41] width 42 height 11
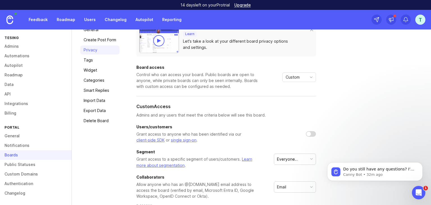
scroll to position [38, 0]
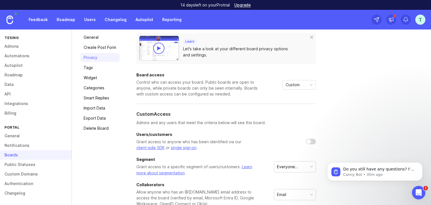
click at [31, 154] on div "Boards" at bounding box center [36, 155] width 72 height 10
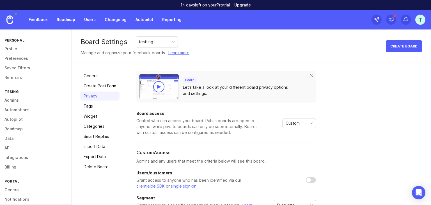
click at [155, 40] on div "testting" at bounding box center [157, 41] width 42 height 11
click at [155, 41] on div "testting" at bounding box center [157, 41] width 42 height 11
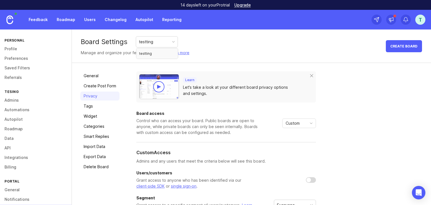
click at [155, 41] on div "testting" at bounding box center [157, 41] width 42 height 11
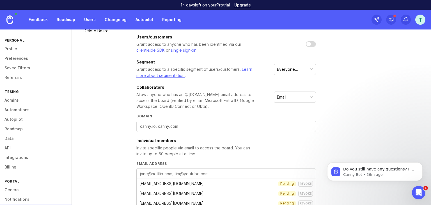
scroll to position [38, 0]
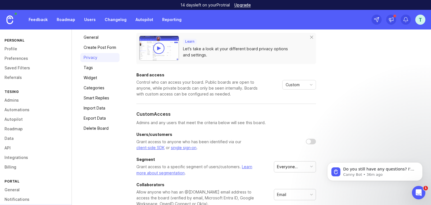
click at [12, 100] on link "Admins" at bounding box center [36, 100] width 72 height 10
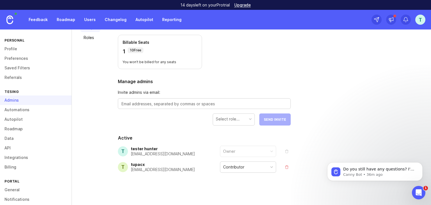
scroll to position [47, 0]
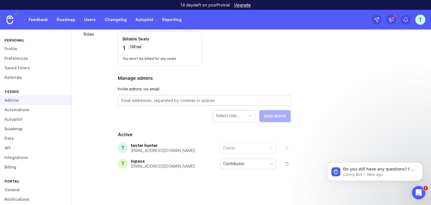
click at [241, 161] on div "Contributor" at bounding box center [233, 163] width 21 height 6
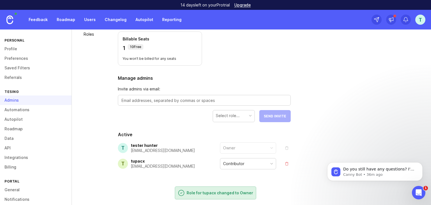
click at [241, 166] on div "Contributor" at bounding box center [233, 163] width 21 height 6
click at [337, 135] on div "People Roles Details Billable Seats 2 10 Free You won't be billed for any seats…" at bounding box center [251, 108] width 359 height 194
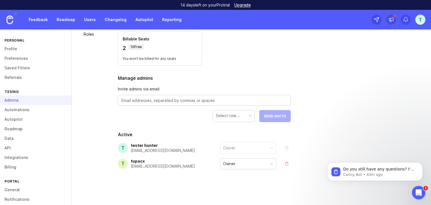
click at [241, 165] on div "Owner" at bounding box center [248, 163] width 56 height 11
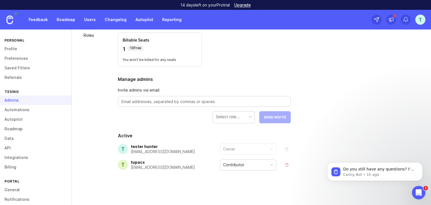
scroll to position [47, 0]
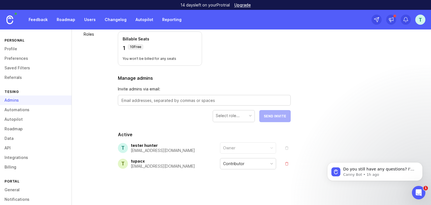
click at [35, 18] on link "Feedback" at bounding box center [38, 20] width 26 height 10
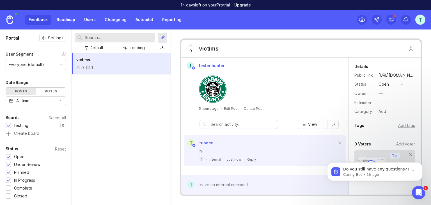
click at [335, 142] on span at bounding box center [340, 143] width 12 height 12
click at [250, 160] on div "Reply" at bounding box center [252, 159] width 10 height 5
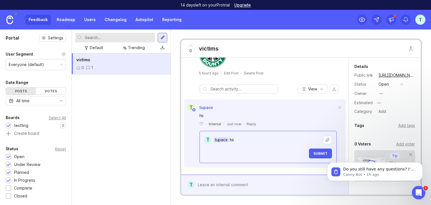
scroll to position [37, 0]
type textarea "tupacx: hii"
click at [315, 149] on span "Submit" at bounding box center [320, 151] width 14 height 4
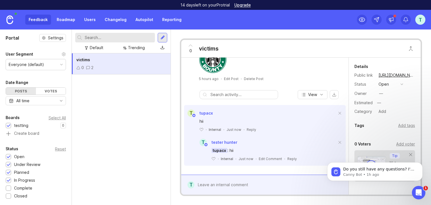
click at [237, 187] on div at bounding box center [268, 184] width 149 height 11
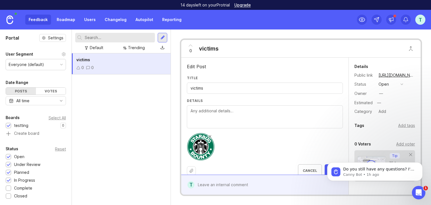
click at [208, 89] on input "victims" at bounding box center [264, 88] width 149 height 6
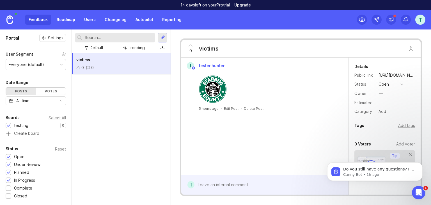
click at [260, 188] on div at bounding box center [268, 184] width 149 height 11
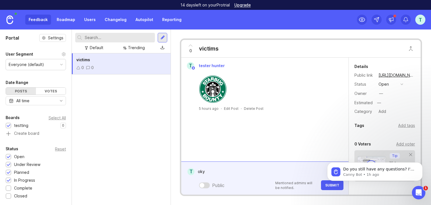
type textarea "oky"
click at [331, 187] on body "Do you still have any questions? I'm also happy to pass you to one of our human…" at bounding box center [375, 170] width 108 height 35
click at [330, 183] on body "Do you still have any questions? I'm also happy to pass you to one of our human…" at bounding box center [375, 170] width 108 height 35
click at [420, 163] on icon "Dismiss notification" at bounding box center [421, 164] width 2 height 2
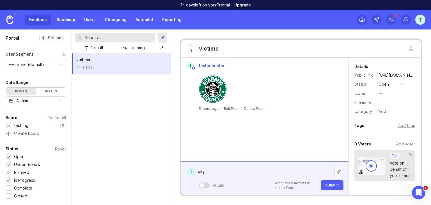
click at [339, 185] on span "Submit" at bounding box center [332, 185] width 14 height 4
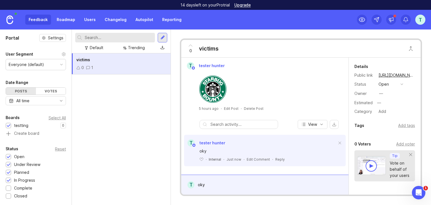
click at [420, 18] on div "t" at bounding box center [420, 20] width 10 height 10
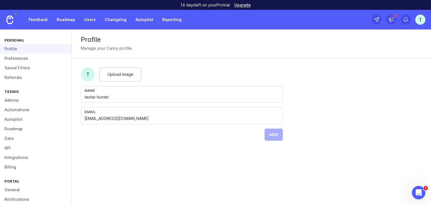
click at [13, 102] on link "Admins" at bounding box center [36, 100] width 72 height 10
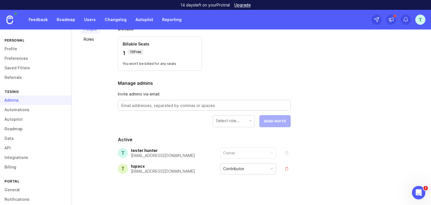
scroll to position [47, 0]
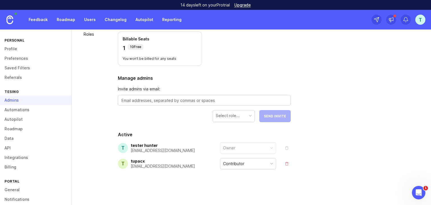
click at [63, 19] on link "Roadmap" at bounding box center [65, 20] width 25 height 10
click at [39, 19] on link "Feedback" at bounding box center [38, 20] width 26 height 10
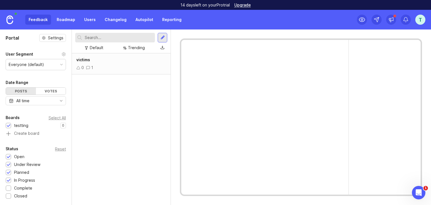
click at [123, 67] on div "0 1" at bounding box center [121, 68] width 90 height 6
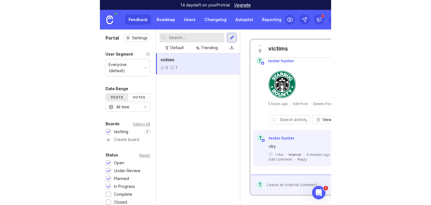
scroll to position [13, 0]
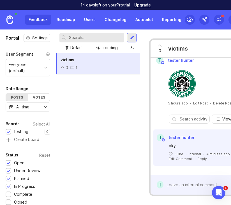
click at [184, 142] on div "oky" at bounding box center [210, 145] width 82 height 6
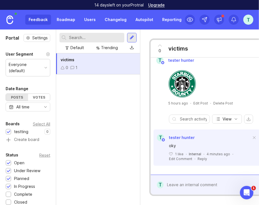
click at [195, 142] on div "oky" at bounding box center [210, 145] width 82 height 6
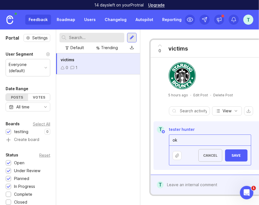
type textarea "o"
type textarea "im owner"
click at [229, 153] on span "Save" at bounding box center [235, 155] width 13 height 4
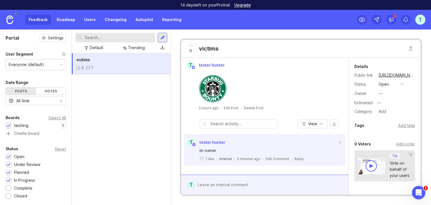
scroll to position [0, 0]
click at [420, 17] on div "t" at bounding box center [420, 20] width 10 height 10
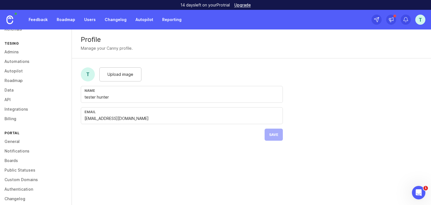
scroll to position [54, 0]
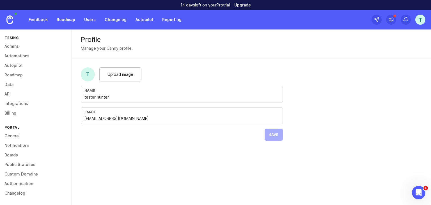
click at [17, 157] on link "Boards" at bounding box center [36, 155] width 72 height 10
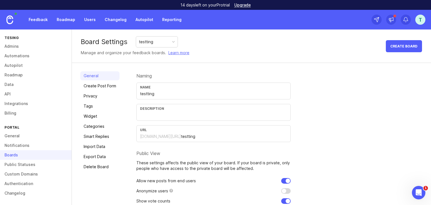
click at [154, 42] on div "testting" at bounding box center [157, 41] width 42 height 11
drag, startPoint x: 67, startPoint y: 20, endPoint x: 83, endPoint y: 19, distance: 15.8
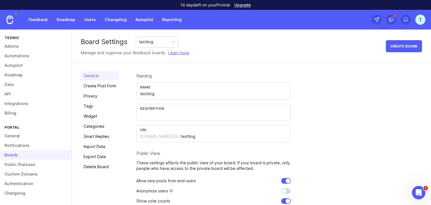
click at [67, 20] on link "Roadmap" at bounding box center [65, 20] width 25 height 10
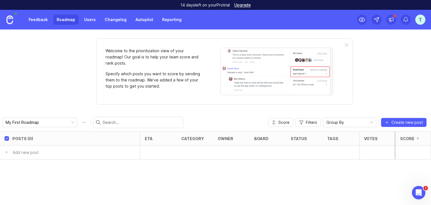
click at [87, 20] on link "Users" at bounding box center [90, 20] width 18 height 10
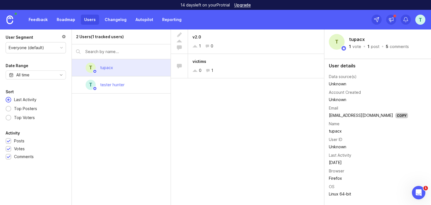
click at [121, 64] on div "t tupacx" at bounding box center [121, 67] width 99 height 17
click at [230, 41] on div "v2.0 1 0" at bounding box center [256, 41] width 136 height 24
click at [130, 80] on div "t tester hunter" at bounding box center [121, 84] width 99 height 17
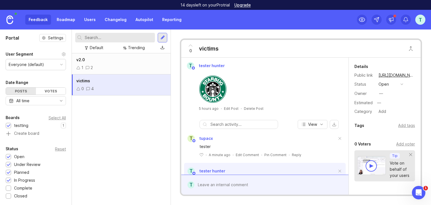
click at [131, 61] on div "v2.0" at bounding box center [121, 60] width 90 height 6
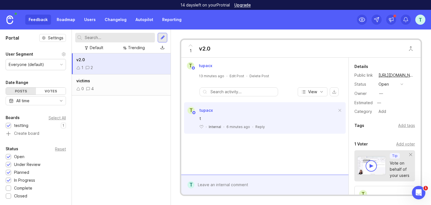
click at [139, 86] on div "0 4" at bounding box center [121, 89] width 90 height 6
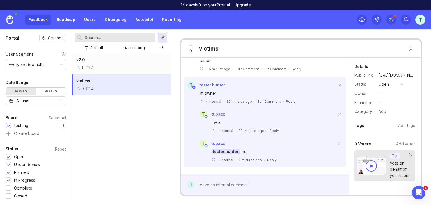
scroll to position [86, 0]
click at [149, 67] on div "1 2" at bounding box center [121, 68] width 90 height 6
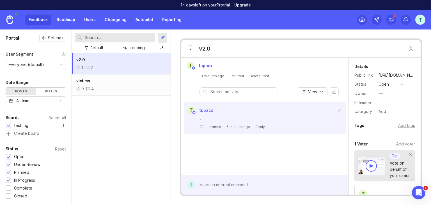
click at [139, 84] on div "victims 0 4" at bounding box center [121, 84] width 99 height 21
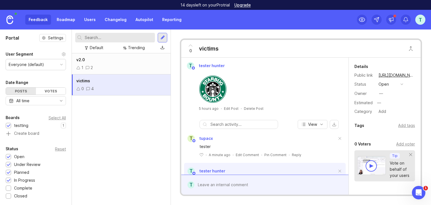
click at [330, 124] on button "export comments" at bounding box center [334, 124] width 9 height 9
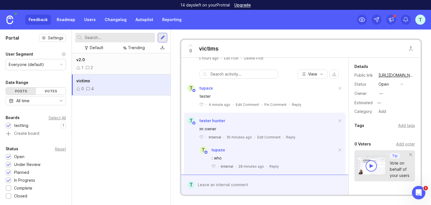
scroll to position [49, 0]
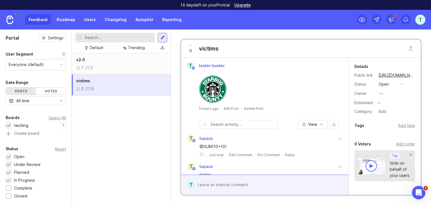
click at [330, 124] on button "export comments" at bounding box center [334, 124] width 9 height 9
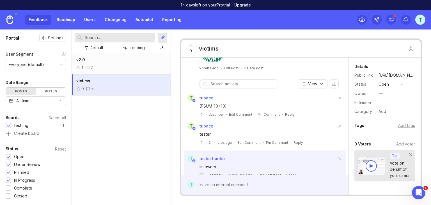
scroll to position [2, 0]
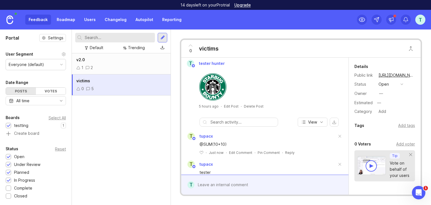
click at [268, 151] on div "Pin Comment" at bounding box center [268, 152] width 22 height 5
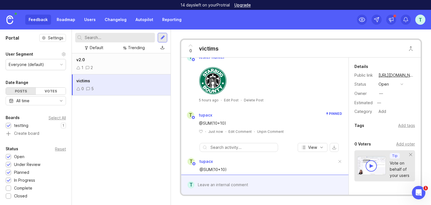
scroll to position [0, 0]
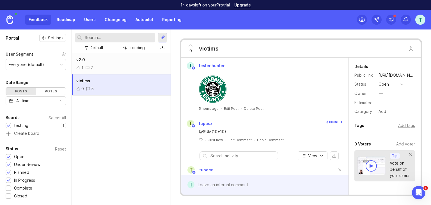
click at [267, 139] on div "Unpin Comment" at bounding box center [270, 139] width 27 height 5
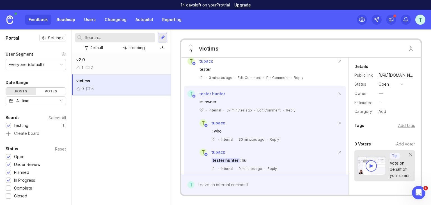
scroll to position [114, 0]
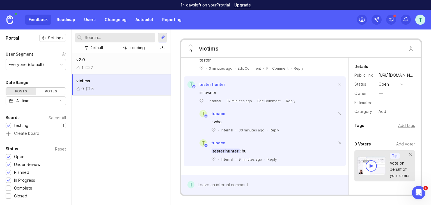
click at [215, 180] on div at bounding box center [268, 184] width 149 height 11
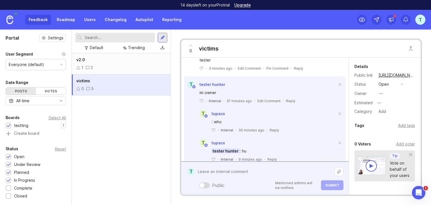
click at [203, 182] on div at bounding box center [204, 185] width 11 height 6
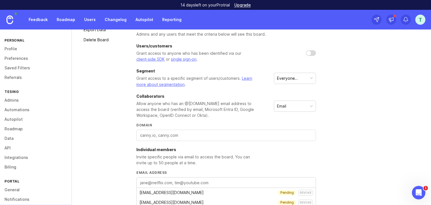
scroll to position [188, 0]
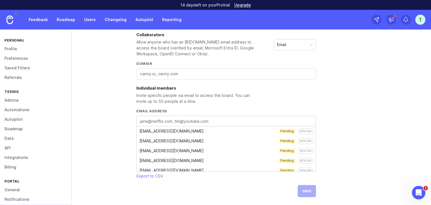
click at [299, 167] on div "revoke" at bounding box center [305, 170] width 15 height 6
click at [305, 130] on div "revoke" at bounding box center [305, 131] width 15 height 6
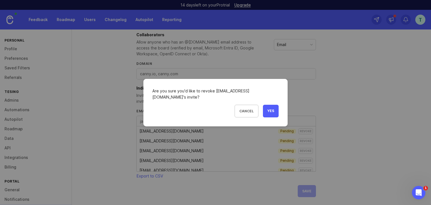
drag, startPoint x: 270, startPoint y: 112, endPoint x: 282, endPoint y: 121, distance: 15.2
click at [270, 112] on span "Yes" at bounding box center [270, 111] width 7 height 5
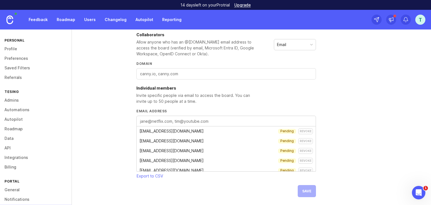
click at [298, 131] on div "revoke" at bounding box center [305, 131] width 15 height 6
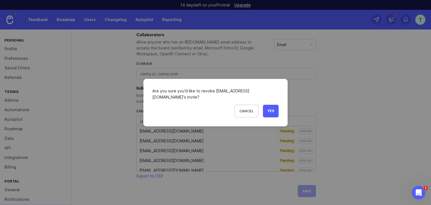
drag, startPoint x: 270, startPoint y: 114, endPoint x: 294, endPoint y: 130, distance: 29.3
click at [270, 114] on button "Yes" at bounding box center [271, 111] width 16 height 13
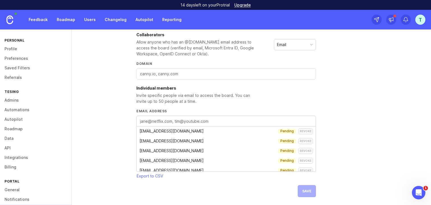
click at [299, 130] on div "revoke" at bounding box center [305, 131] width 15 height 6
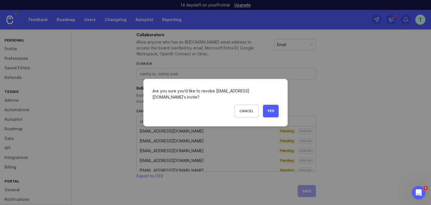
click at [270, 111] on span "Yes" at bounding box center [270, 111] width 7 height 5
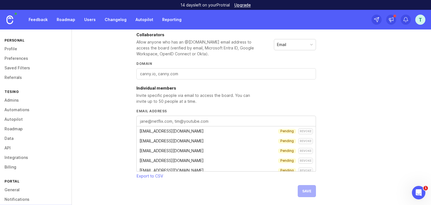
click at [298, 131] on div "revoke" at bounding box center [305, 131] width 15 height 6
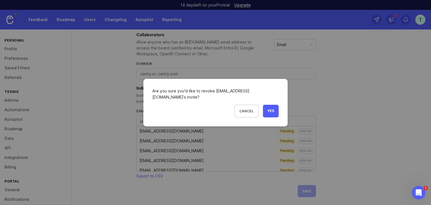
drag, startPoint x: 269, startPoint y: 109, endPoint x: 291, endPoint y: 119, distance: 24.5
click at [270, 109] on span "Yes" at bounding box center [270, 111] width 7 height 5
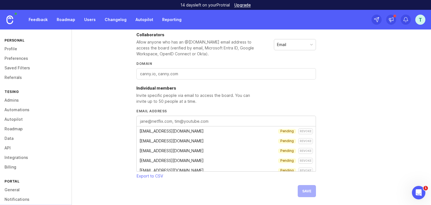
click at [299, 129] on div "revoke" at bounding box center [305, 131] width 15 height 6
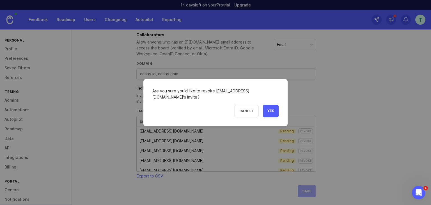
click at [270, 109] on span "Yes" at bounding box center [270, 111] width 7 height 5
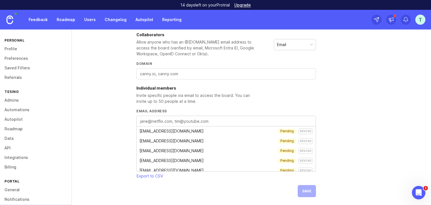
click at [303, 130] on div "revoke" at bounding box center [305, 131] width 15 height 6
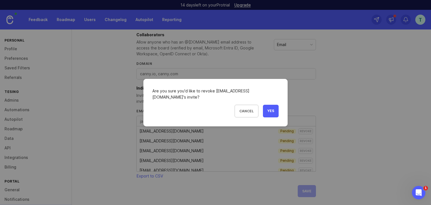
drag, startPoint x: 271, startPoint y: 110, endPoint x: 299, endPoint y: 126, distance: 32.1
click at [273, 110] on span "Yes" at bounding box center [270, 111] width 7 height 5
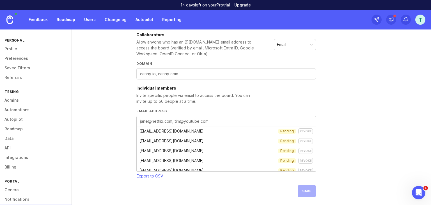
click at [303, 139] on div "revoke" at bounding box center [305, 141] width 15 height 6
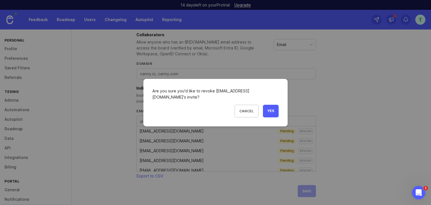
click at [271, 114] on button "Yes" at bounding box center [271, 111] width 16 height 13
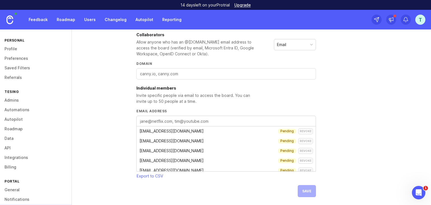
click at [302, 148] on div "revoke" at bounding box center [305, 151] width 15 height 6
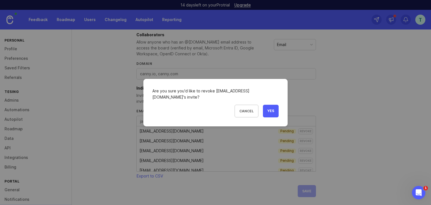
drag, startPoint x: 270, startPoint y: 109, endPoint x: 287, endPoint y: 125, distance: 22.8
click at [270, 109] on span "Yes" at bounding box center [270, 111] width 7 height 5
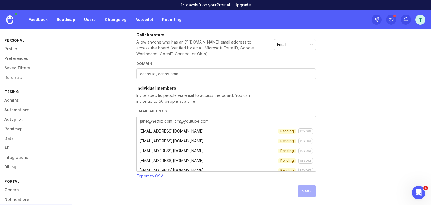
click at [301, 147] on div "cyberzone649+7@gmail.com Pending revoke" at bounding box center [226, 151] width 179 height 10
click at [303, 151] on div "revoke" at bounding box center [305, 151] width 15 height 6
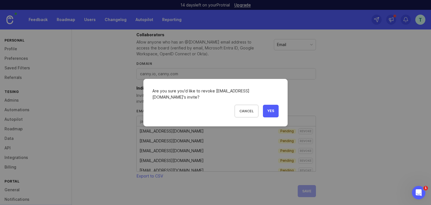
scroll to position [182, 0]
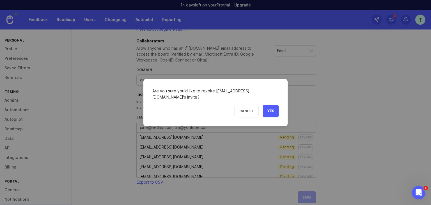
drag, startPoint x: 271, startPoint y: 112, endPoint x: 304, endPoint y: 150, distance: 50.3
click at [272, 112] on span "Yes" at bounding box center [270, 111] width 7 height 5
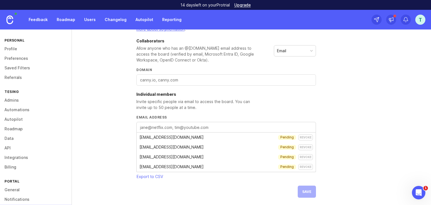
click at [305, 155] on div "revoke" at bounding box center [305, 157] width 15 height 6
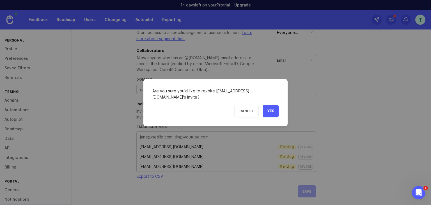
click at [271, 114] on button "Yes" at bounding box center [271, 111] width 16 height 13
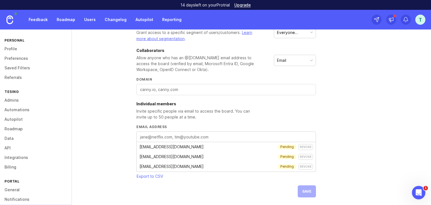
click at [303, 148] on div "revoke" at bounding box center [305, 147] width 15 height 6
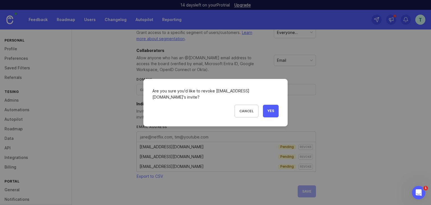
scroll to position [163, 0]
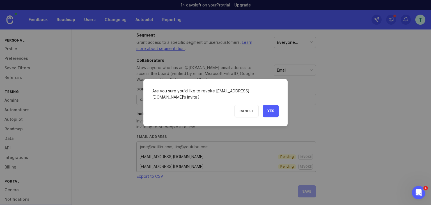
click at [271, 111] on span "Yes" at bounding box center [270, 111] width 7 height 5
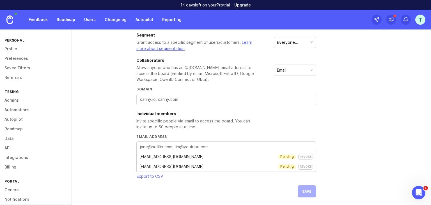
scroll to position [153, 0]
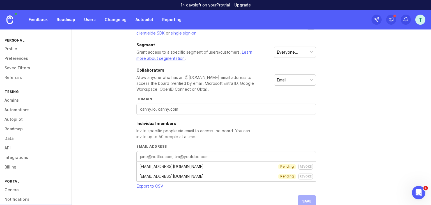
click at [300, 173] on div "revoke" at bounding box center [305, 176] width 15 height 6
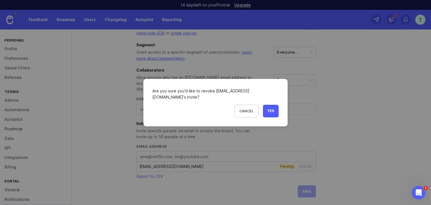
click at [275, 110] on button "Yes" at bounding box center [271, 111] width 16 height 13
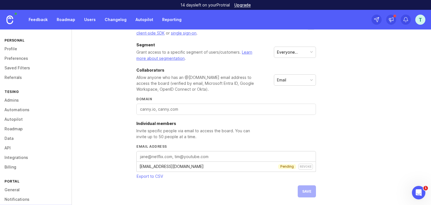
click at [303, 167] on div "revoke" at bounding box center [305, 167] width 15 height 6
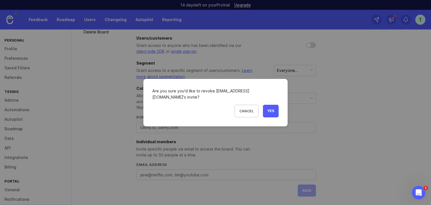
scroll to position [134, 0]
click at [269, 105] on button "Yes" at bounding box center [271, 111] width 16 height 13
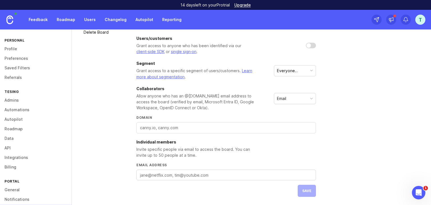
click at [223, 170] on div at bounding box center [225, 174] width 179 height 11
type textarea "v"
type textarea "[EMAIL_ADDRESS][DOMAIN_NAME]"
click at [309, 192] on span "save" at bounding box center [306, 190] width 9 height 4
click at [304, 183] on div "revoke" at bounding box center [305, 185] width 15 height 6
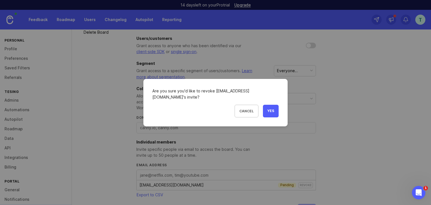
click at [268, 114] on button "Yes" at bounding box center [271, 111] width 16 height 13
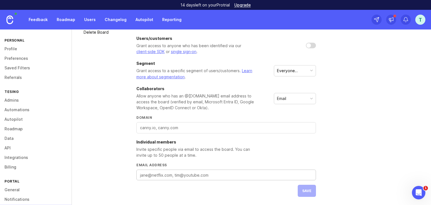
click at [177, 176] on textarea "Email address" at bounding box center [226, 175] width 172 height 6
type textarea "[EMAIL_ADDRESS][DOMAIN_NAME]"
click at [310, 191] on span "save" at bounding box center [306, 190] width 9 height 4
click at [66, 19] on link "Roadmap" at bounding box center [65, 20] width 25 height 10
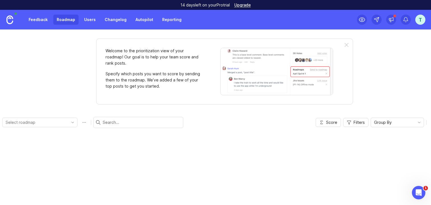
click at [48, 19] on link "Feedback" at bounding box center [38, 20] width 26 height 10
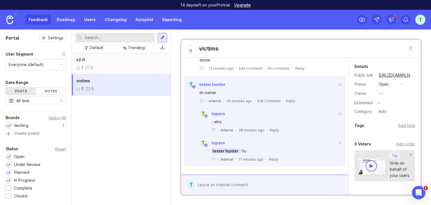
scroll to position [2, 0]
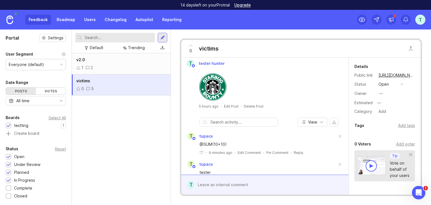
click at [118, 61] on div "v2.0" at bounding box center [121, 60] width 90 height 6
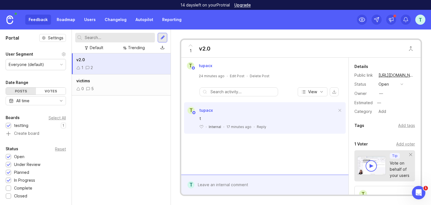
click at [118, 86] on div "0 5" at bounding box center [121, 89] width 90 height 6
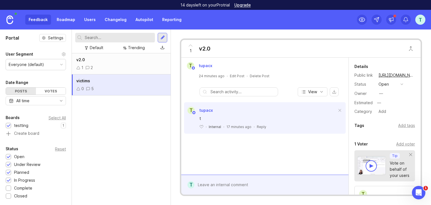
click at [126, 66] on div "1 2" at bounding box center [121, 68] width 90 height 6
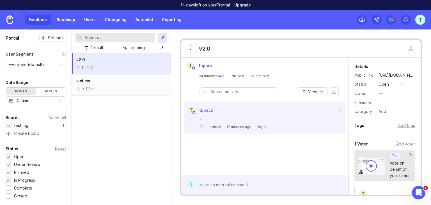
click at [135, 89] on div "0 5" at bounding box center [121, 89] width 90 height 6
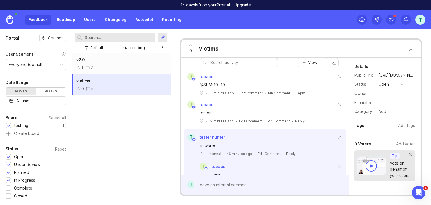
scroll to position [114, 0]
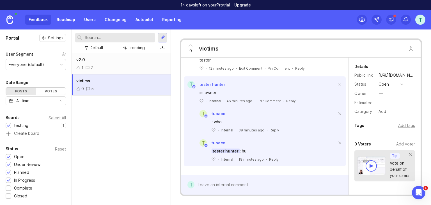
click at [69, 22] on link "Roadmap" at bounding box center [65, 20] width 25 height 10
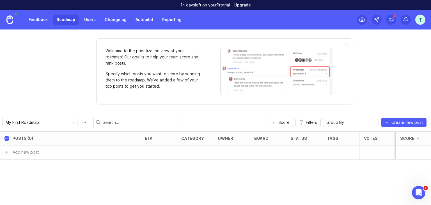
click at [85, 22] on link "Users" at bounding box center [90, 20] width 18 height 10
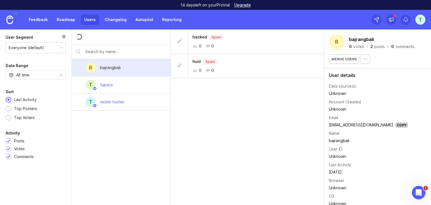
click at [58, 21] on link "Roadmap" at bounding box center [65, 20] width 25 height 10
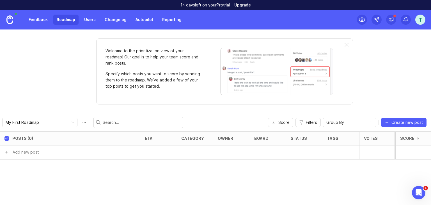
click at [43, 20] on link "Feedback" at bounding box center [38, 20] width 26 height 10
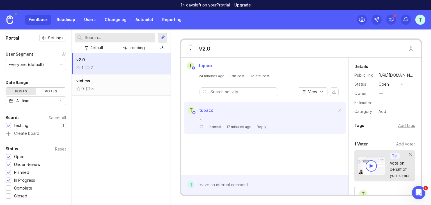
click at [417, 17] on div "t" at bounding box center [420, 20] width 10 height 10
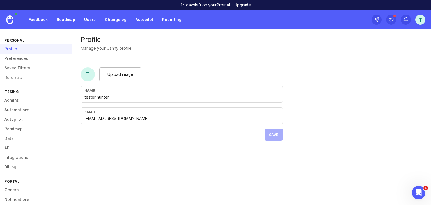
click at [15, 98] on link "Admins" at bounding box center [36, 100] width 72 height 10
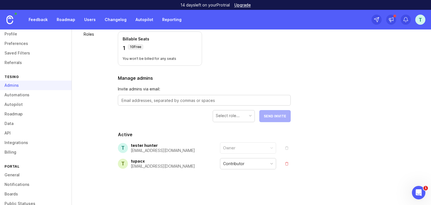
scroll to position [54, 0]
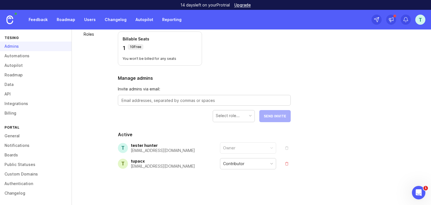
click at [14, 155] on link "Boards" at bounding box center [36, 155] width 72 height 10
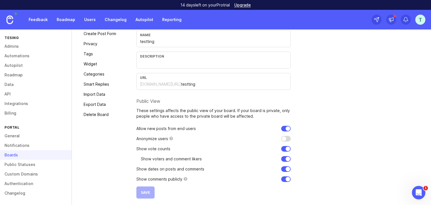
scroll to position [54, 0]
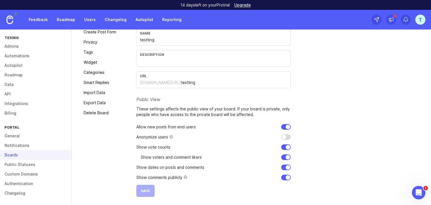
click at [96, 46] on div "General Create Post Form Privacy Tags Widget Categories Smart Replies Import Da…" at bounding box center [99, 106] width 39 height 179
click at [97, 43] on link "Privacy" at bounding box center [99, 42] width 39 height 9
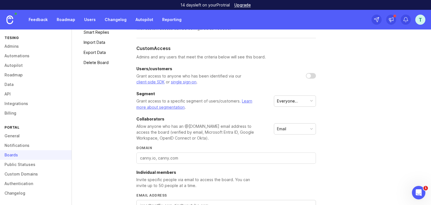
scroll to position [153, 0]
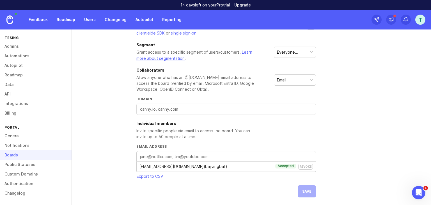
click at [180, 168] on div "cyberzone649@gmail.com (bajrangbali) Accepted revoke" at bounding box center [226, 167] width 179 height 10
click at [157, 166] on div "cyberzone649@gmail.com (bajrangbali) Accepted revoke" at bounding box center [226, 167] width 179 height 10
copy div "cyberzone649@gmail.com (bajrangbali)"
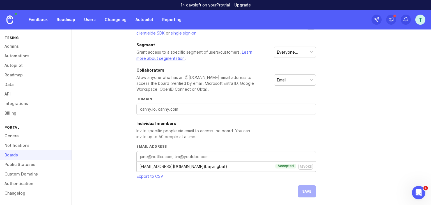
click at [168, 156] on textarea "Email address" at bounding box center [226, 156] width 172 height 6
paste textarea "cyberzone649@gmail.com (bajrangbali)"
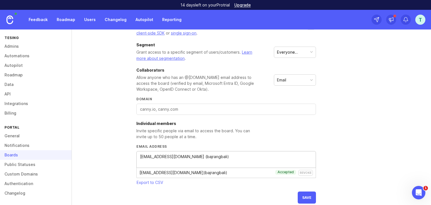
drag, startPoint x: 215, startPoint y: 158, endPoint x: 190, endPoint y: 157, distance: 25.8
click at [190, 157] on textarea "cyberzone649@gmail.com (bajrangbali)" at bounding box center [226, 159] width 172 height 12
type textarea "[EMAIL_ADDRESS][DOMAIN_NAME]"
click at [309, 174] on div "revoke" at bounding box center [305, 173] width 15 height 6
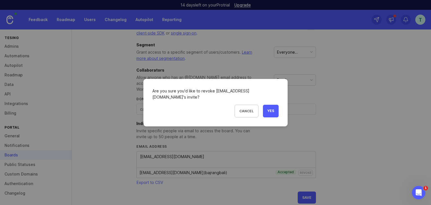
click at [271, 113] on button "Yes" at bounding box center [271, 111] width 16 height 13
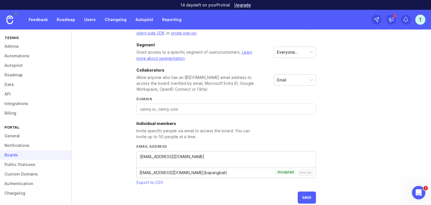
scroll to position [140, 0]
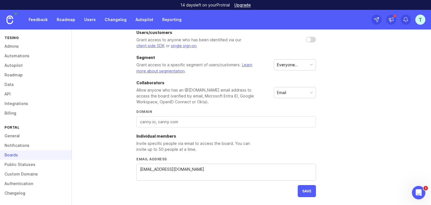
click at [308, 187] on button "save" at bounding box center [307, 191] width 18 height 12
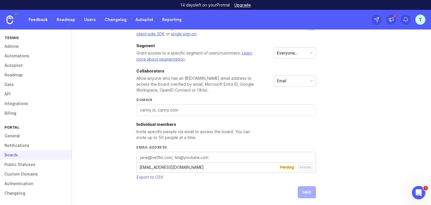
scroll to position [153, 0]
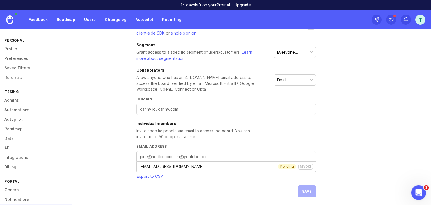
click at [419, 187] on div "Open Intercom Messenger" at bounding box center [417, 191] width 19 height 19
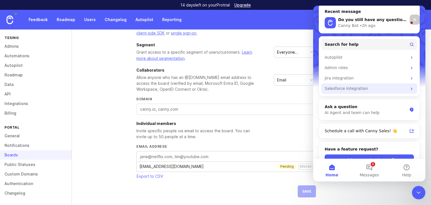
scroll to position [50, 0]
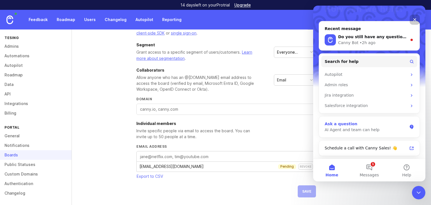
click at [362, 125] on div "Ask a question" at bounding box center [365, 124] width 82 height 6
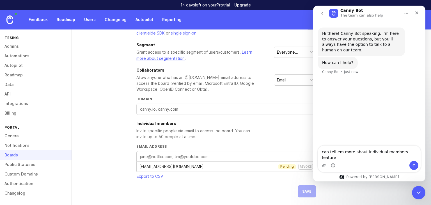
type textarea "can tell em more about individual members feature"
click at [416, 163] on icon "Send a message…" at bounding box center [413, 165] width 4 height 4
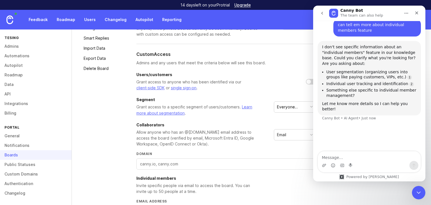
scroll to position [78, 0]
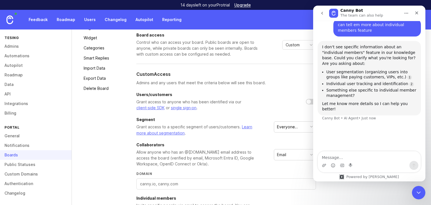
click at [340, 157] on textarea "Message…" at bounding box center [369, 156] width 103 height 10
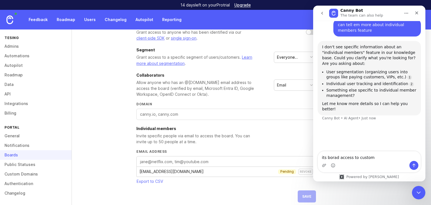
scroll to position [153, 0]
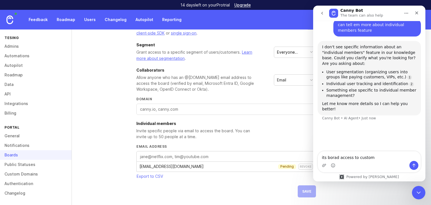
drag, startPoint x: 370, startPoint y: 155, endPoint x: 318, endPoint y: 157, distance: 52.2
click at [318, 157] on textarea "its borad access to custom" at bounding box center [369, 156] width 103 height 10
type textarea "its borad access to custom"
click at [211, 137] on div "Invite specific people via email to access the board. You can invite up to 50 p…" at bounding box center [197, 134] width 123 height 12
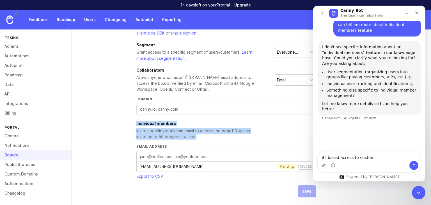
drag, startPoint x: 192, startPoint y: 137, endPoint x: 135, endPoint y: 124, distance: 58.8
click at [135, 124] on div "General Create Post Form Privacy Tags Widget Categories Smart Replies Import Da…" at bounding box center [251, 58] width 359 height 296
copy div "Individual members Invite specific people via email to access the board. You ca…"
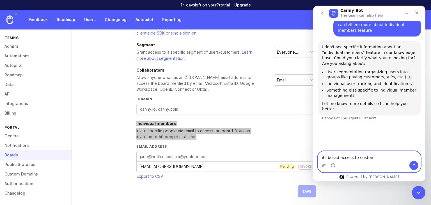
click at [350, 158] on textarea "its borad access to custom" at bounding box center [369, 156] width 103 height 10
paste textarea "Individual members Invite specific people via email to access the board. You ca…"
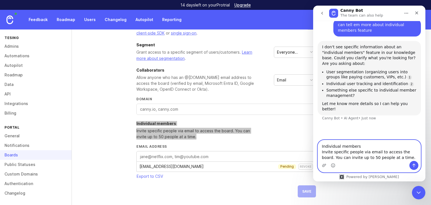
scroll to position [65, 0]
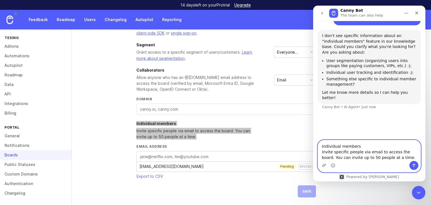
type textarea "Individual members Invite specific people via email to access the board. You ca…"
click at [410, 164] on button "Send a message…" at bounding box center [413, 165] width 9 height 9
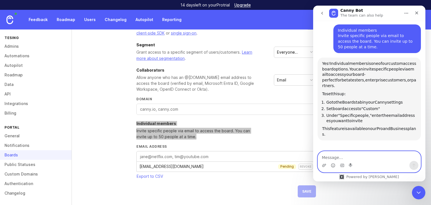
scroll to position [153, 0]
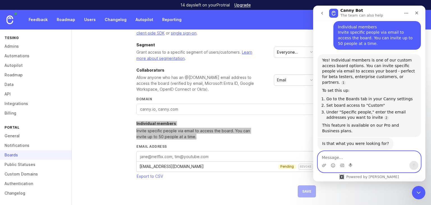
click at [358, 154] on textarea "Message…" at bounding box center [369, 156] width 103 height 10
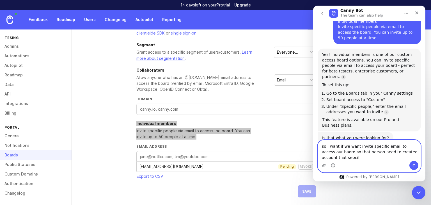
scroll to position [164, 0]
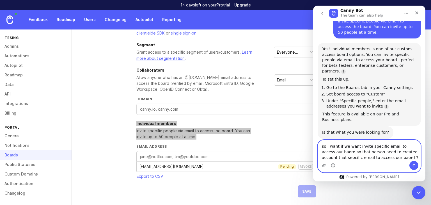
type textarea "so i want if we want invite specific email to access our baord so that person n…"
click at [411, 164] on icon "Send a message…" at bounding box center [413, 165] width 4 height 4
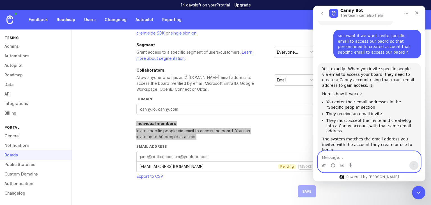
scroll to position [286, 0]
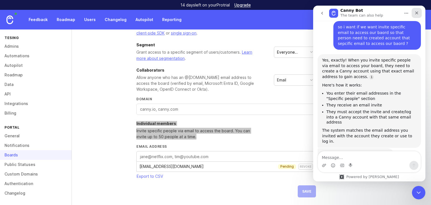
click at [416, 14] on icon "Close" at bounding box center [416, 13] width 4 height 4
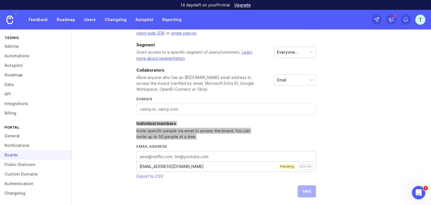
scroll to position [286, 0]
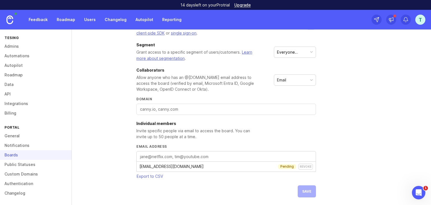
drag, startPoint x: 119, startPoint y: 109, endPoint x: 123, endPoint y: 110, distance: 4.9
click at [120, 109] on div "General Create Post Form Privacy Tags Widget Categories Smart Replies Import Da…" at bounding box center [251, 58] width 359 height 296
click at [415, 186] on div "Open Intercom Messenger" at bounding box center [417, 191] width 19 height 19
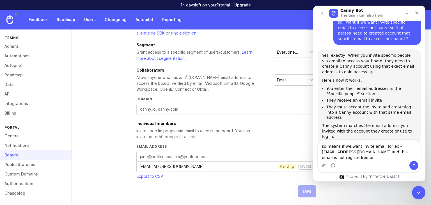
scroll to position [297, 0]
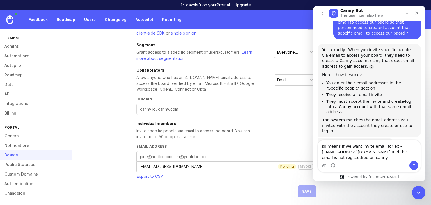
click at [414, 152] on textarea "so means if we want invite email for ex - partner@gmail.com and this email is n…" at bounding box center [369, 150] width 103 height 21
click at [344, 161] on div "Intercom messenger" at bounding box center [369, 165] width 103 height 9
click at [345, 159] on textarea "so means if we want invite email for ex - partner@gmail.com and this email is n…" at bounding box center [369, 150] width 103 height 21
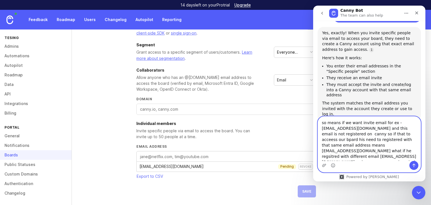
scroll to position [319, 0]
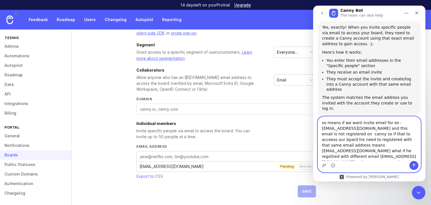
type textarea "so means if we want invite email for ex - partner@gmail.com and this email is n…"
click at [411, 164] on icon "Send a message…" at bounding box center [413, 165] width 4 height 4
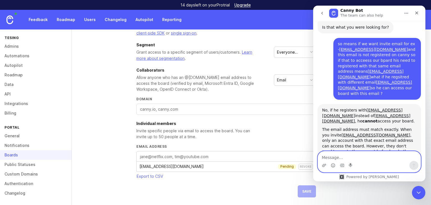
scroll to position [431, 0]
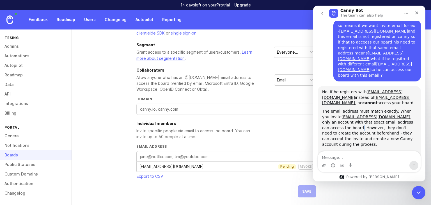
click at [394, 109] on div "The email address must match exactly. When you invite partner@gmail.com , only …" at bounding box center [369, 128] width 94 height 38
click at [396, 109] on div "The email address must match exactly. When you invite partner@gmail.com , only …" at bounding box center [369, 128] width 94 height 38
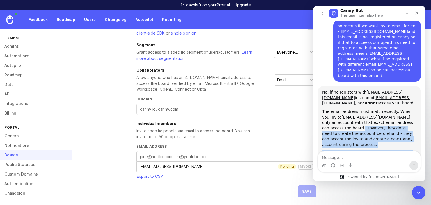
drag, startPoint x: 393, startPoint y: 88, endPoint x: 395, endPoint y: 119, distance: 30.9
click at [395, 119] on div "No, if he registers with partner2@gmail.com instead of partner@gmail.com , he c…" at bounding box center [369, 125] width 94 height 72
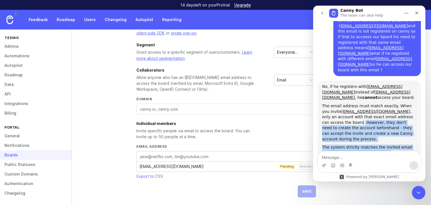
copy div "However, they don't need to create the account beforehand - they can accept the…"
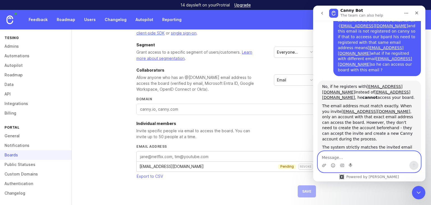
drag, startPoint x: 341, startPoint y: 158, endPoint x: 326, endPoint y: 173, distance: 21.2
click at [341, 158] on textarea "Message…" at bounding box center [369, 156] width 103 height 10
paste textarea "However, they don't need to create the account beforehand - they can accept the…"
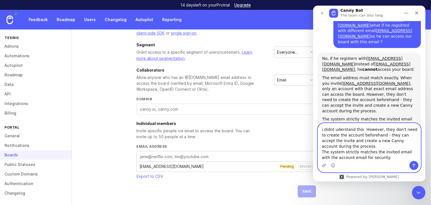
scroll to position [464, 0]
type textarea "i didnt uderstand this However, they don't need to create the account beforehan…"
click at [414, 164] on icon "Send a message…" at bounding box center [413, 166] width 3 height 4
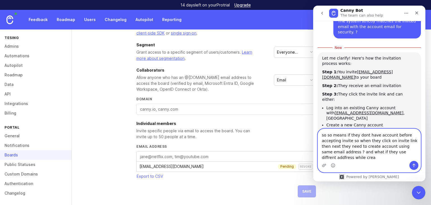
scroll to position [636, 0]
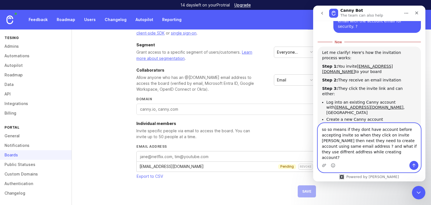
type textarea "so so means if they dont have account before accepting invite so when they clic…"
click at [411, 162] on button "Send a message…" at bounding box center [413, 165] width 9 height 9
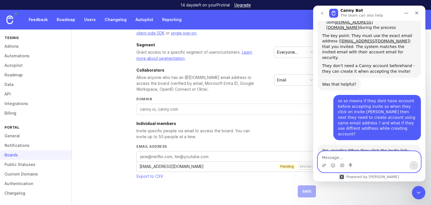
scroll to position [734, 0]
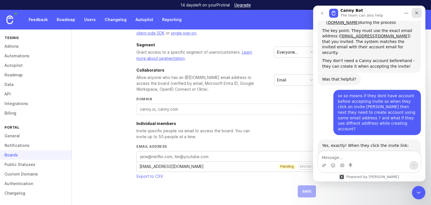
click at [419, 14] on div "Close" at bounding box center [416, 13] width 10 height 10
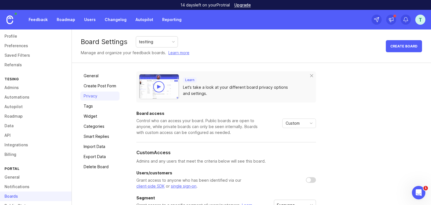
scroll to position [0, 0]
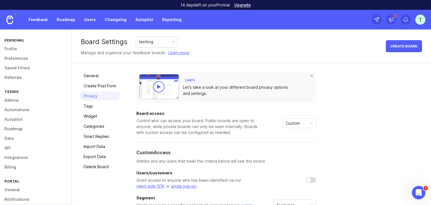
click at [17, 102] on link "Admins" at bounding box center [36, 100] width 72 height 10
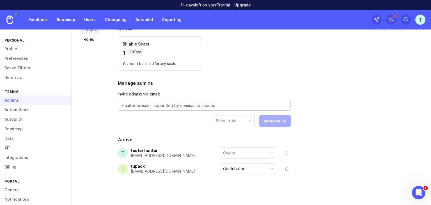
scroll to position [47, 0]
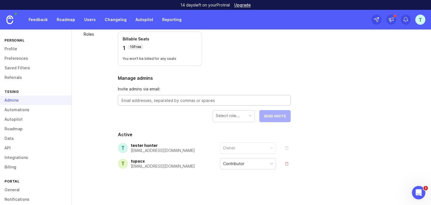
click at [148, 100] on textarea at bounding box center [203, 100] width 165 height 6
paste textarea "[EMAIL_ADDRESS][DOMAIN_NAME]"
type textarea "[EMAIL_ADDRESS][DOMAIN_NAME]"
click at [223, 112] on div "Select role..." at bounding box center [228, 115] width 24 height 6
click at [267, 116] on span "Send Invite" at bounding box center [275, 116] width 22 height 4
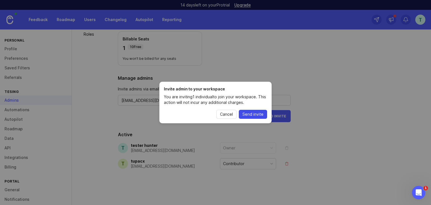
click at [251, 112] on span "Send invite" at bounding box center [252, 114] width 21 height 6
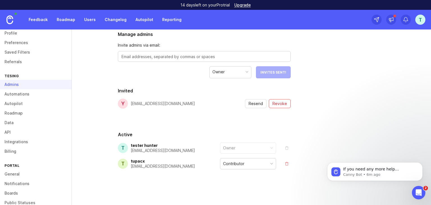
scroll to position [54, 0]
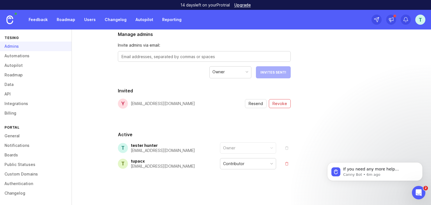
click at [24, 157] on link "Boards" at bounding box center [36, 155] width 72 height 10
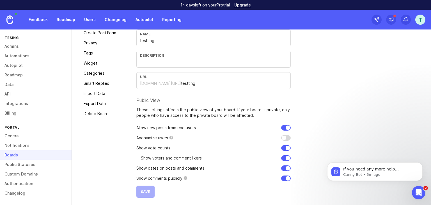
scroll to position [54, 0]
click at [121, 42] on div "General Create Post Form Privacy Tags Widget Categories Smart Replies Import Da…" at bounding box center [251, 107] width 359 height 196
click at [104, 42] on link "Privacy" at bounding box center [99, 42] width 39 height 9
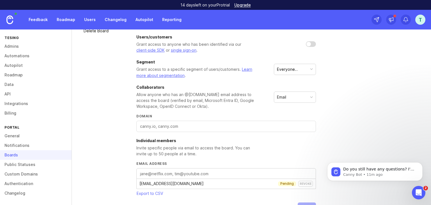
scroll to position [153, 0]
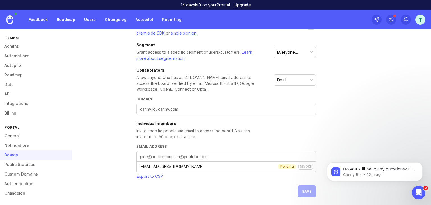
click at [141, 204] on div "General Create Post Form Privacy Tags Widget Categories Smart Replies Import Da…" at bounding box center [251, 58] width 359 height 296
click at [304, 166] on div "revoke" at bounding box center [305, 167] width 15 height 6
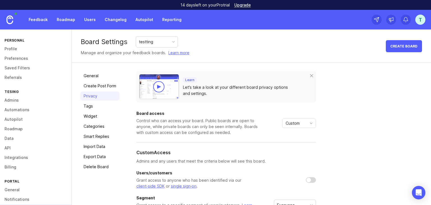
scroll to position [153, 0]
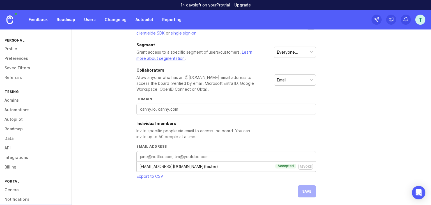
click at [304, 165] on div "revoke" at bounding box center [305, 167] width 15 height 6
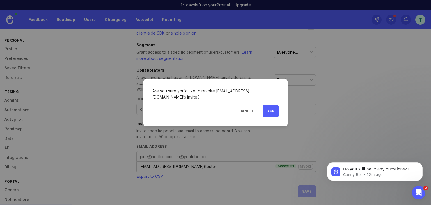
scroll to position [0, 0]
click at [266, 110] on button "Yes" at bounding box center [271, 111] width 16 height 13
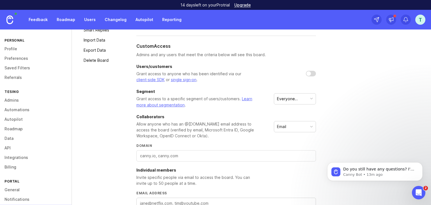
scroll to position [134, 0]
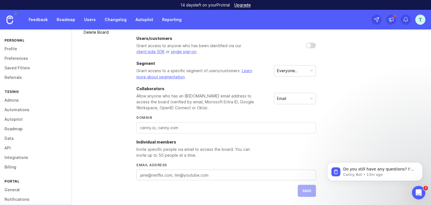
click at [158, 173] on textarea "Email address" at bounding box center [226, 175] width 172 height 6
click at [168, 126] on input "Domain" at bounding box center [226, 128] width 172 height 6
click at [176, 173] on textarea "Email address" at bounding box center [226, 175] width 172 height 6
paste textarea "[EMAIL_ADDRESS][DOMAIN_NAME]"
type textarea "[EMAIL_ADDRESS][DOMAIN_NAME]"
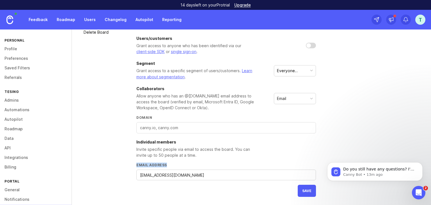
drag, startPoint x: 175, startPoint y: 162, endPoint x: 135, endPoint y: 160, distance: 39.6
click at [135, 160] on div "General Create Post Form Privacy Tags Widget Categories Smart Replies Import Da…" at bounding box center [251, 66] width 359 height 277
click at [201, 164] on label "Email address" at bounding box center [225, 164] width 179 height 5
click at [201, 172] on textarea "[EMAIL_ADDRESS][DOMAIN_NAME]" at bounding box center [226, 175] width 172 height 6
drag, startPoint x: 191, startPoint y: 174, endPoint x: 130, endPoint y: 170, distance: 61.6
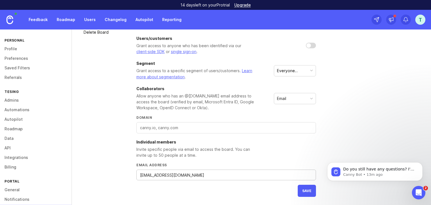
click at [130, 170] on div "General Create Post Form Privacy Tags Widget Categories Smart Replies Import Da…" at bounding box center [251, 66] width 359 height 277
paste textarea "[EMAIL_ADDRESS][DOMAIN_NAME]"
type textarea "[EMAIL_ADDRESS][DOMAIN_NAME]"
click at [313, 190] on button "save" at bounding box center [307, 191] width 18 height 12
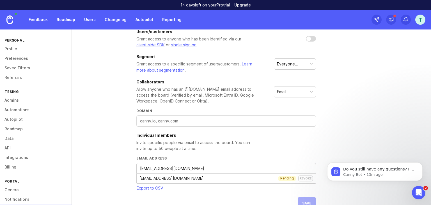
scroll to position [153, 0]
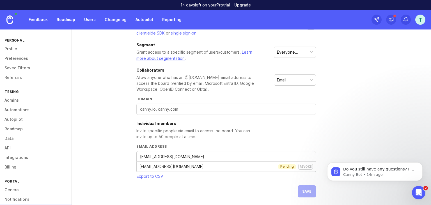
click at [303, 165] on div "revoke" at bounding box center [305, 167] width 15 height 6
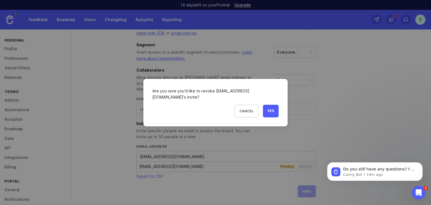
click at [267, 113] on button "Yes" at bounding box center [271, 111] width 16 height 13
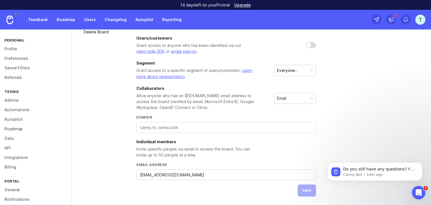
scroll to position [134, 0]
click at [174, 174] on textarea "[EMAIL_ADDRESS][DOMAIN_NAME]" at bounding box center [226, 175] width 172 height 6
paste textarea "[EMAIL_ADDRESS][DOMAIN_NAME]"
type textarea "[EMAIL_ADDRESS][DOMAIN_NAME]"
click at [306, 190] on span "save" at bounding box center [306, 190] width 9 height 4
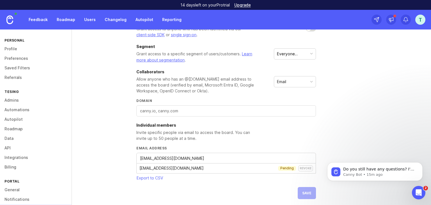
scroll to position [153, 0]
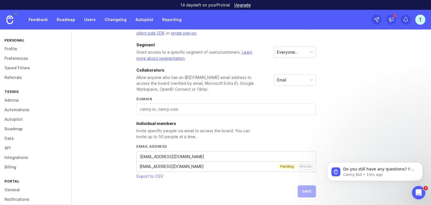
click at [303, 167] on div "revoke" at bounding box center [305, 167] width 15 height 6
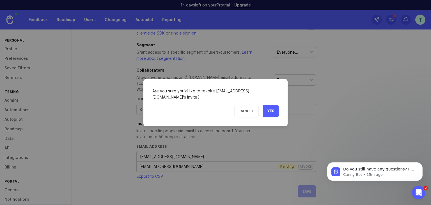
click at [272, 114] on button "Yes" at bounding box center [271, 111] width 16 height 13
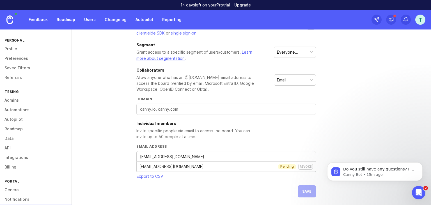
scroll to position [134, 0]
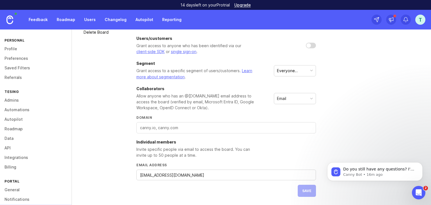
click at [165, 173] on textarea "[EMAIL_ADDRESS][DOMAIN_NAME]" at bounding box center [226, 175] width 172 height 6
paste textarea "[EMAIL_ADDRESS][DOMAIN_NAME]"
type textarea "[EMAIL_ADDRESS][DOMAIN_NAME]"
click at [305, 190] on span "save" at bounding box center [306, 190] width 9 height 4
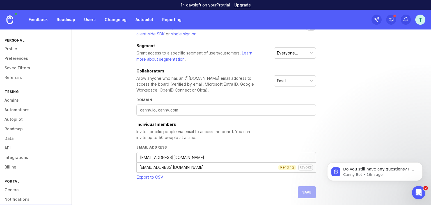
scroll to position [153, 0]
drag, startPoint x: 202, startPoint y: 165, endPoint x: 139, endPoint y: 164, distance: 63.4
click at [139, 164] on div "[EMAIL_ADDRESS][DOMAIN_NAME] Pending revoke" at bounding box center [226, 167] width 179 height 10
click at [273, 149] on div "Email address [EMAIL_ADDRESS][DOMAIN_NAME]" at bounding box center [225, 153] width 179 height 18
click at [35, 20] on link "Feedback" at bounding box center [38, 20] width 26 height 10
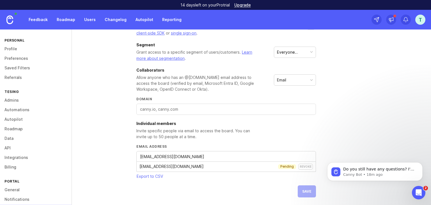
click at [35, 21] on div "Feedback Roadmap Users Changelog Autopilot Reporting" at bounding box center [105, 20] width 160 height 10
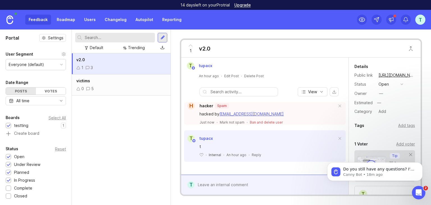
click at [126, 67] on div "1 3" at bounding box center [121, 68] width 90 height 6
click at [192, 104] on div "h" at bounding box center [190, 105] width 7 height 7
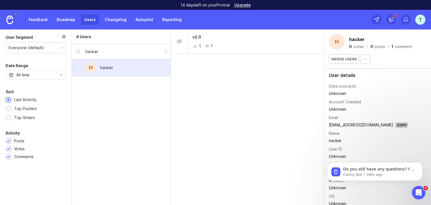
click at [363, 125] on link "[EMAIL_ADDRESS][DOMAIN_NAME]" at bounding box center [361, 124] width 64 height 5
